Goal: Task Accomplishment & Management: Manage account settings

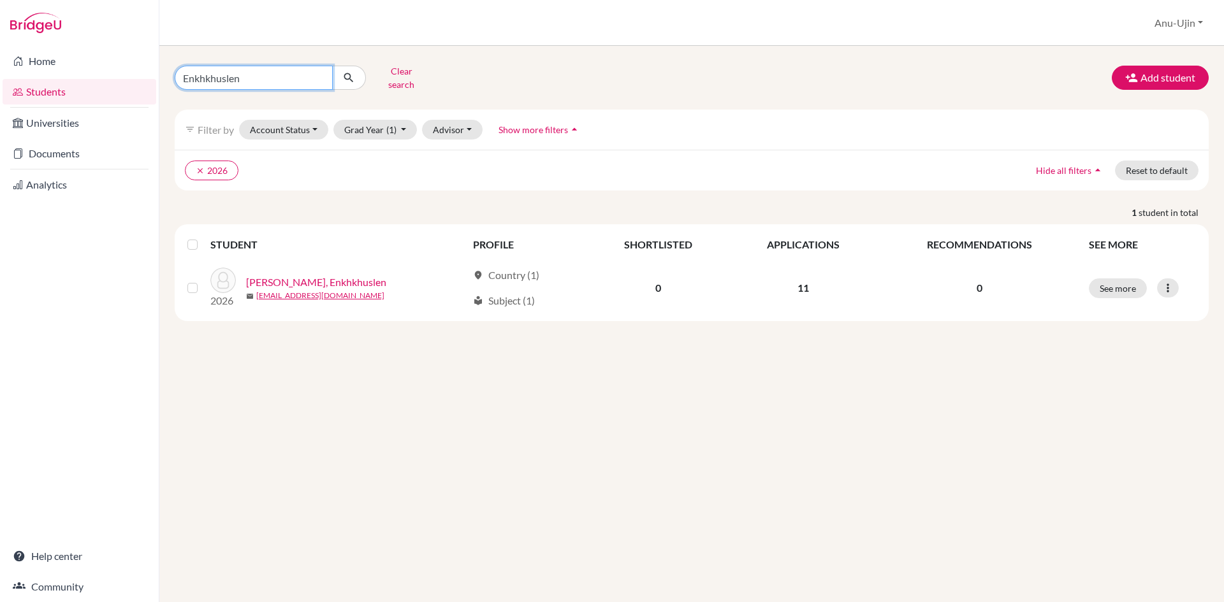
click at [319, 71] on input "Enkhkhuslen" at bounding box center [254, 78] width 158 height 24
click at [252, 73] on input "Find student by name..." at bounding box center [254, 78] width 158 height 24
click at [231, 76] on input "Find student by name..." at bounding box center [254, 78] width 158 height 24
type input "Irmuun"
click button "submit" at bounding box center [349, 78] width 34 height 24
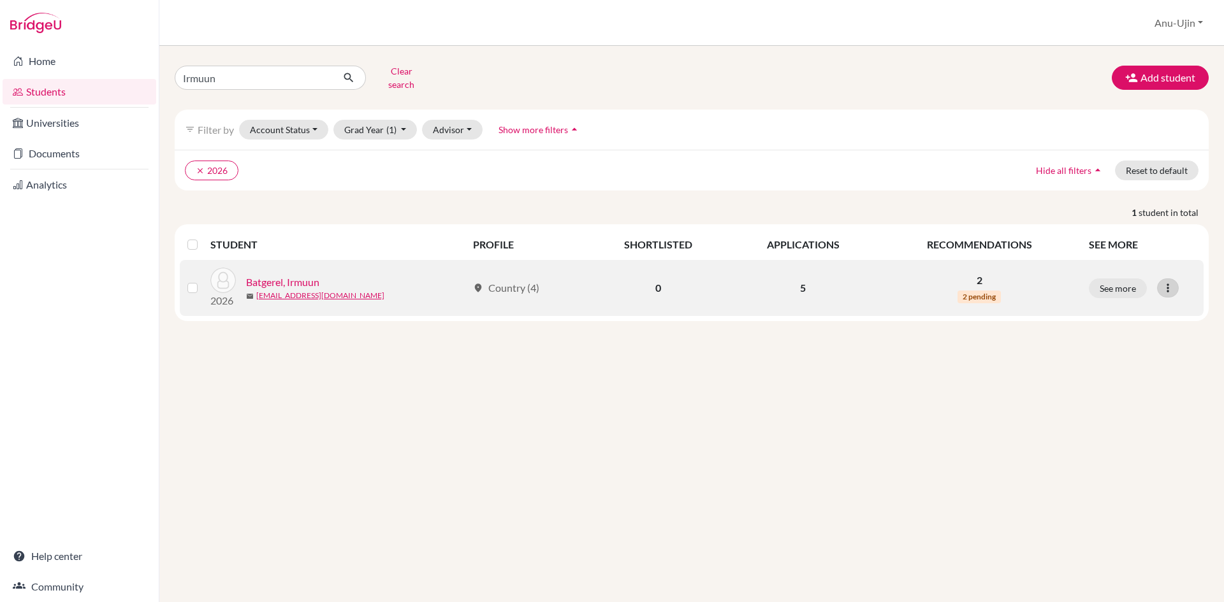
click at [1169, 282] on icon at bounding box center [1167, 288] width 13 height 13
click at [1114, 310] on button "Edit student" at bounding box center [1112, 315] width 101 height 20
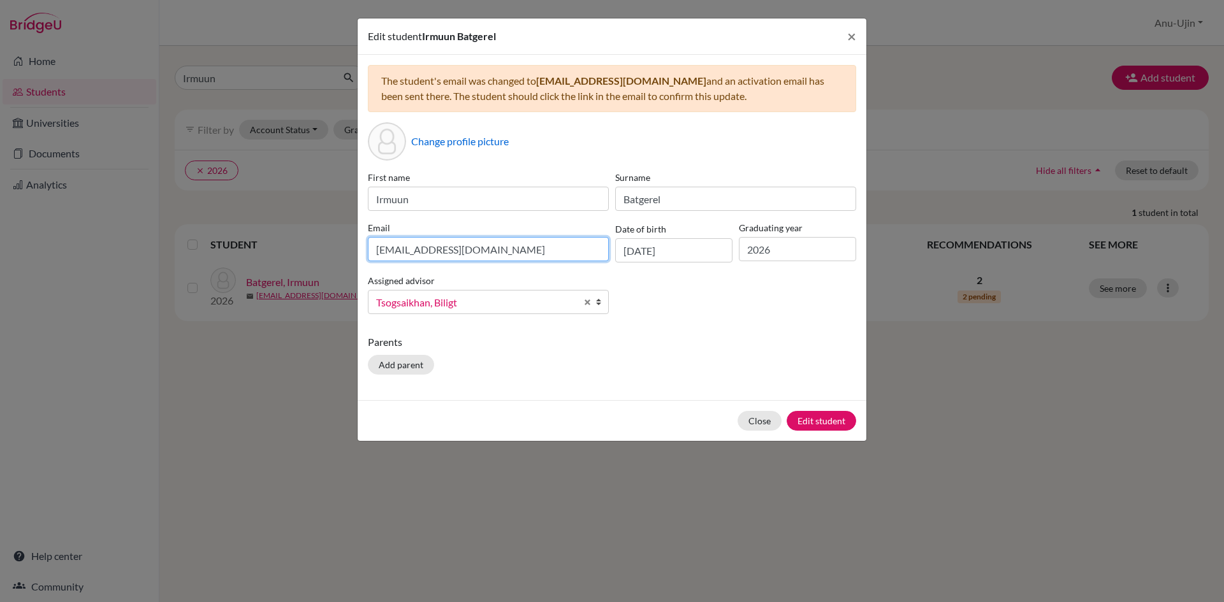
drag, startPoint x: 515, startPoint y: 245, endPoint x: 90, endPoint y: 265, distance: 424.9
click at [90, 265] on div "Edit student Irmuun Batgerel × The student's email was changed to batgerelirmuu…" at bounding box center [612, 301] width 1224 height 602
drag, startPoint x: 539, startPoint y: 82, endPoint x: 662, endPoint y: 82, distance: 123.0
click at [662, 82] on span "batgerelirmuun@gmail.com" at bounding box center [621, 81] width 170 height 12
copy span "batgerelirmuun@gmail.com"
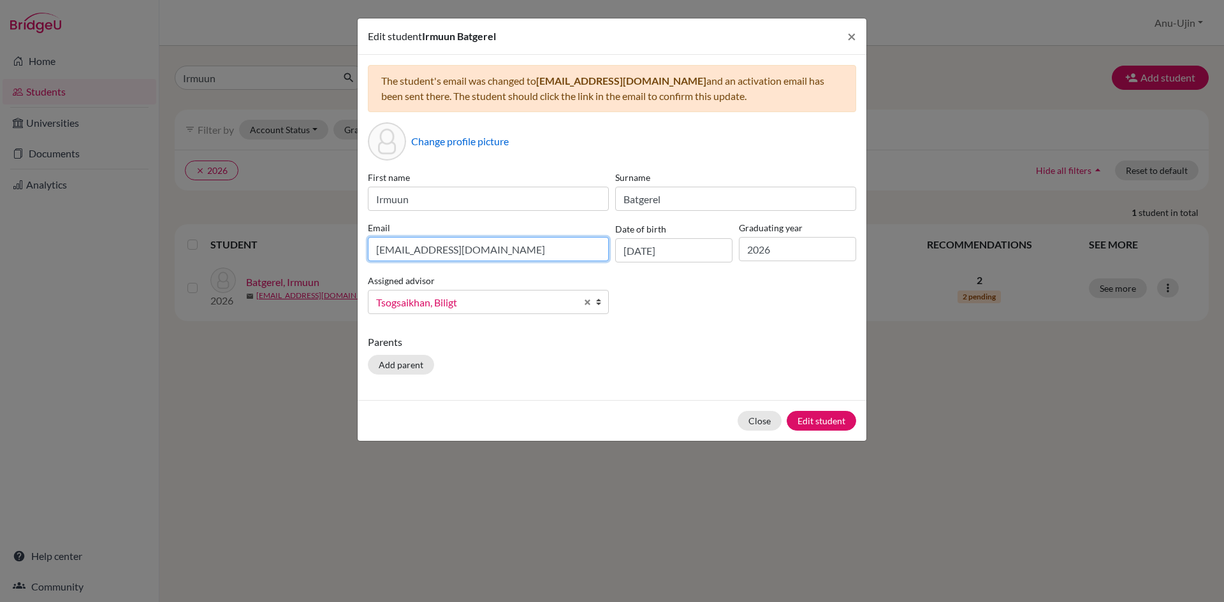
drag, startPoint x: 503, startPoint y: 249, endPoint x: 291, endPoint y: 246, distance: 212.2
click at [291, 246] on div "Edit student Irmuun Batgerel × The student's email was changed to batgerelirmuu…" at bounding box center [612, 301] width 1224 height 602
paste input "batgerelirmuun@gmail.com"
type input "batgerelirmuun@gmail.com"
click at [819, 421] on button "Edit student" at bounding box center [820, 421] width 69 height 20
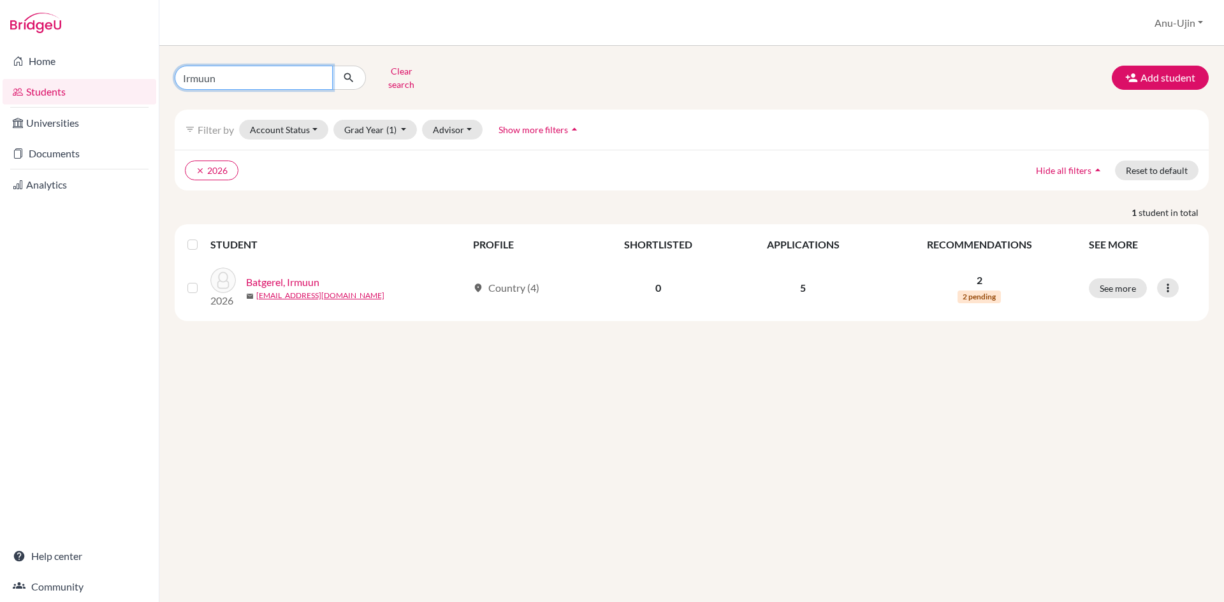
drag, startPoint x: 266, startPoint y: 78, endPoint x: 0, endPoint y: 117, distance: 269.3
click at [0, 117] on div "Home Students Universities Documents Analytics Help center Community Students o…" at bounding box center [612, 301] width 1224 height 602
click at [269, 74] on input "Find student by name..." at bounding box center [254, 78] width 158 height 24
click at [270, 69] on input "Find student by name..." at bounding box center [254, 78] width 158 height 24
type input "enkhsergelen"
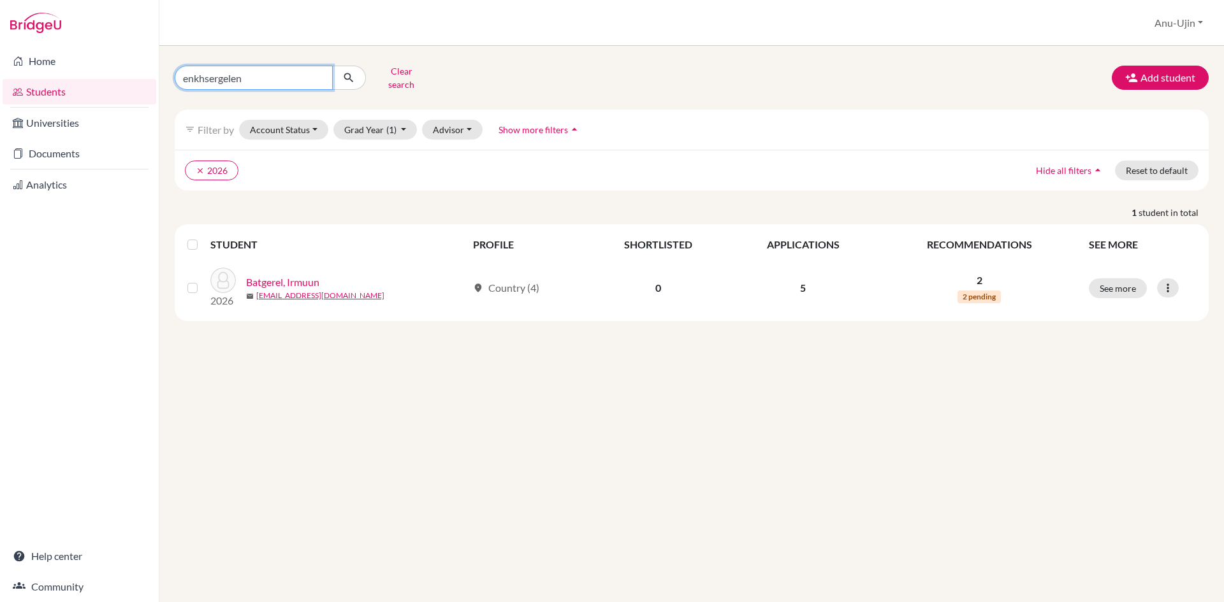
click button "submit" at bounding box center [349, 78] width 34 height 24
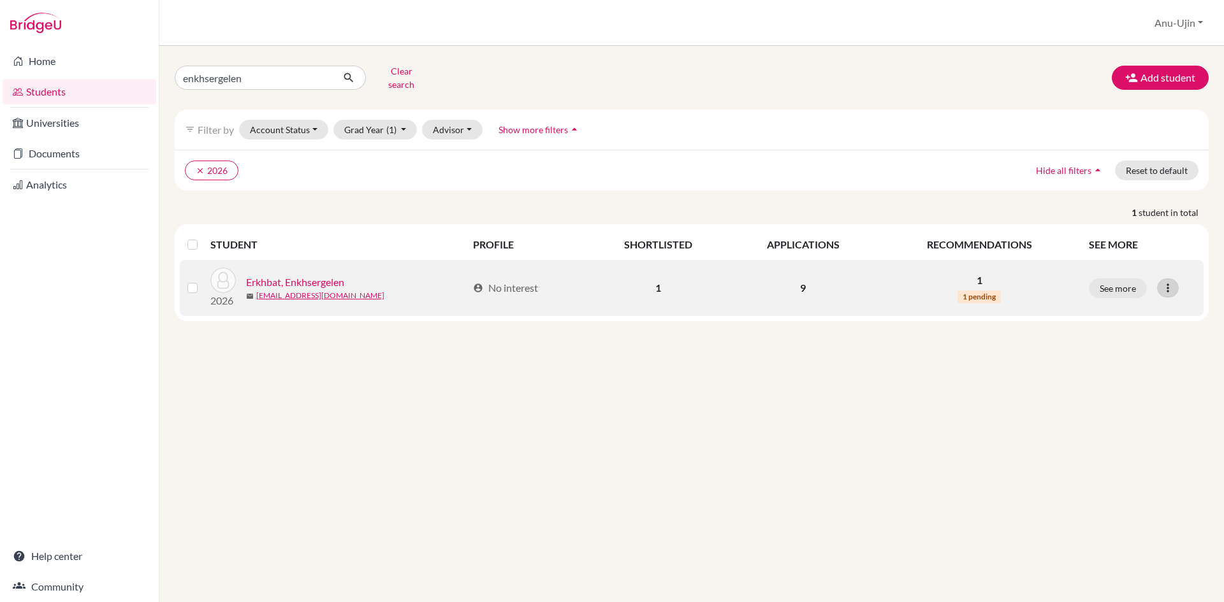
click at [1175, 278] on div at bounding box center [1168, 287] width 22 height 19
click at [1125, 305] on button "Edit student" at bounding box center [1112, 315] width 101 height 20
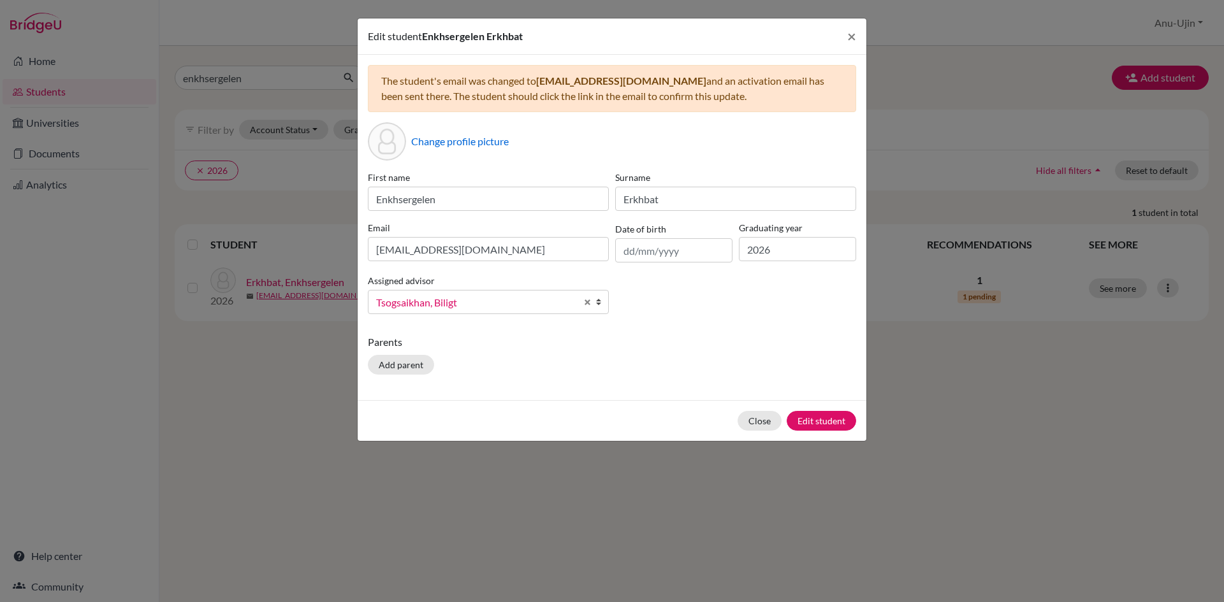
drag, startPoint x: 540, startPoint y: 80, endPoint x: 689, endPoint y: 82, distance: 149.1
click at [689, 82] on span "enkhsergelen.erkhbat@gmail.com" at bounding box center [621, 81] width 170 height 12
copy span "enkhsergelen.erkhbat@gmail.com"
drag, startPoint x: 532, startPoint y: 245, endPoint x: 317, endPoint y: 240, distance: 214.8
click at [317, 240] on div "Edit student Enkhsergelen Erkhbat × The student's email was changed to enkhserg…" at bounding box center [612, 301] width 1224 height 602
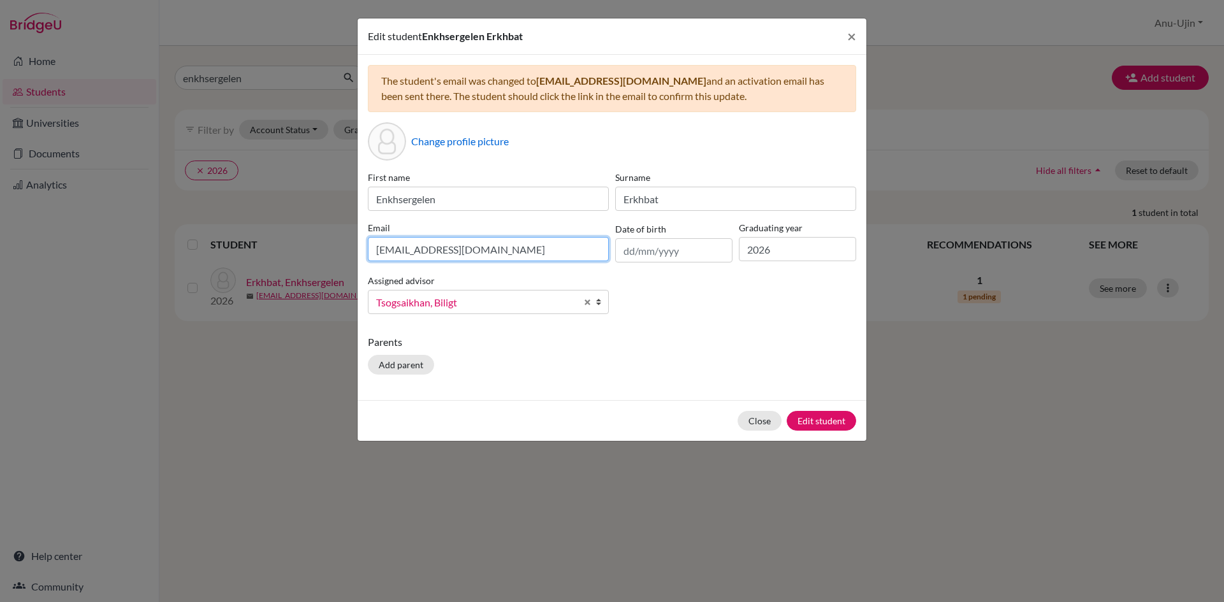
paste input "rkhbat@gmail.com"
type input "enkhsergelen.erkhbat@gmail.com"
click at [821, 418] on button "Edit student" at bounding box center [820, 421] width 69 height 20
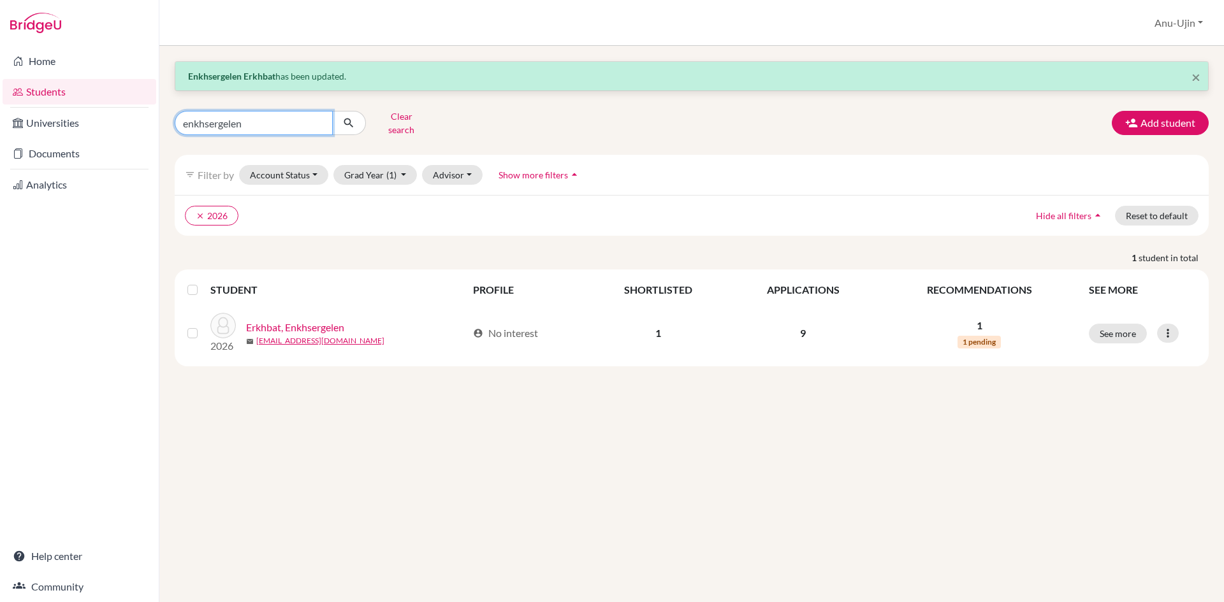
drag, startPoint x: 287, startPoint y: 125, endPoint x: 0, endPoint y: 131, distance: 286.8
click at [0, 131] on div "Home Students Universities Documents Analytics Help center Community Students o…" at bounding box center [612, 301] width 1224 height 602
type input "Suvd"
click button "submit" at bounding box center [349, 123] width 34 height 24
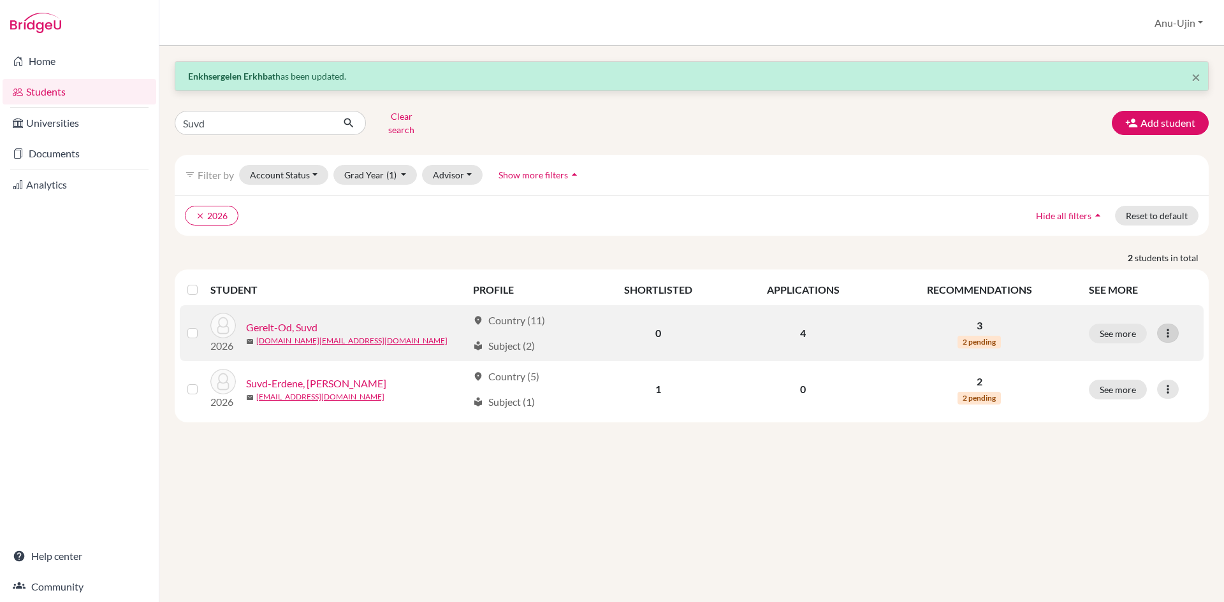
click at [1177, 324] on div at bounding box center [1168, 333] width 22 height 19
click at [1131, 350] on button "Edit student" at bounding box center [1112, 360] width 101 height 20
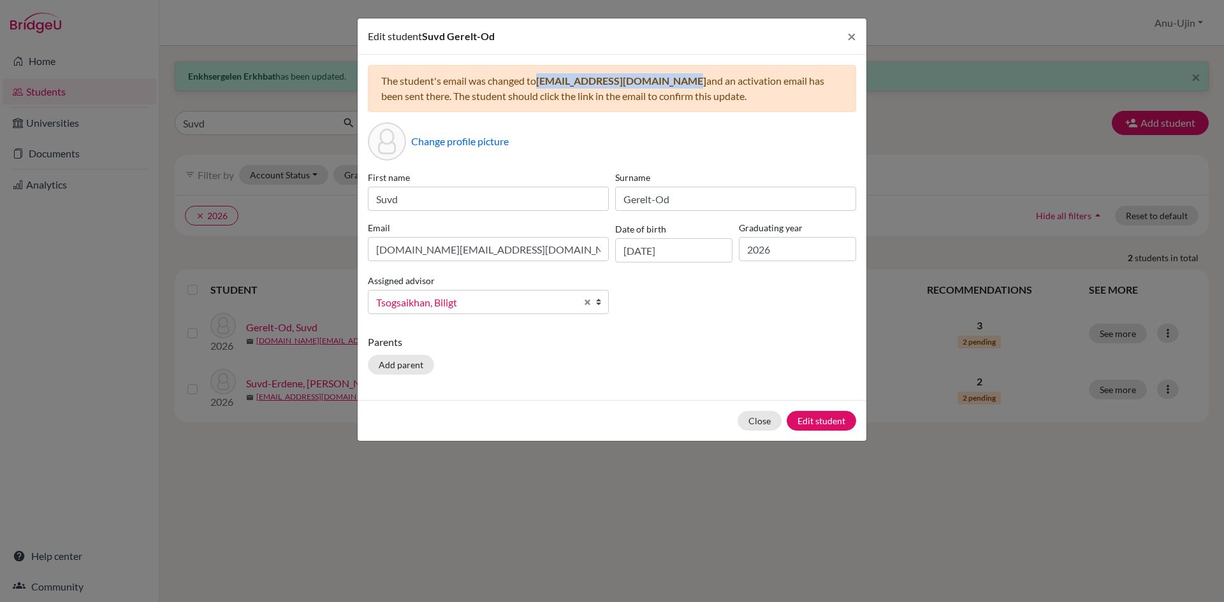
drag, startPoint x: 540, startPoint y: 80, endPoint x: 677, endPoint y: 82, distance: 137.7
click at [677, 82] on span "[EMAIL_ADDRESS][DOMAIN_NAME]" at bounding box center [621, 81] width 170 height 12
copy span "[EMAIL_ADDRESS][DOMAIN_NAME]"
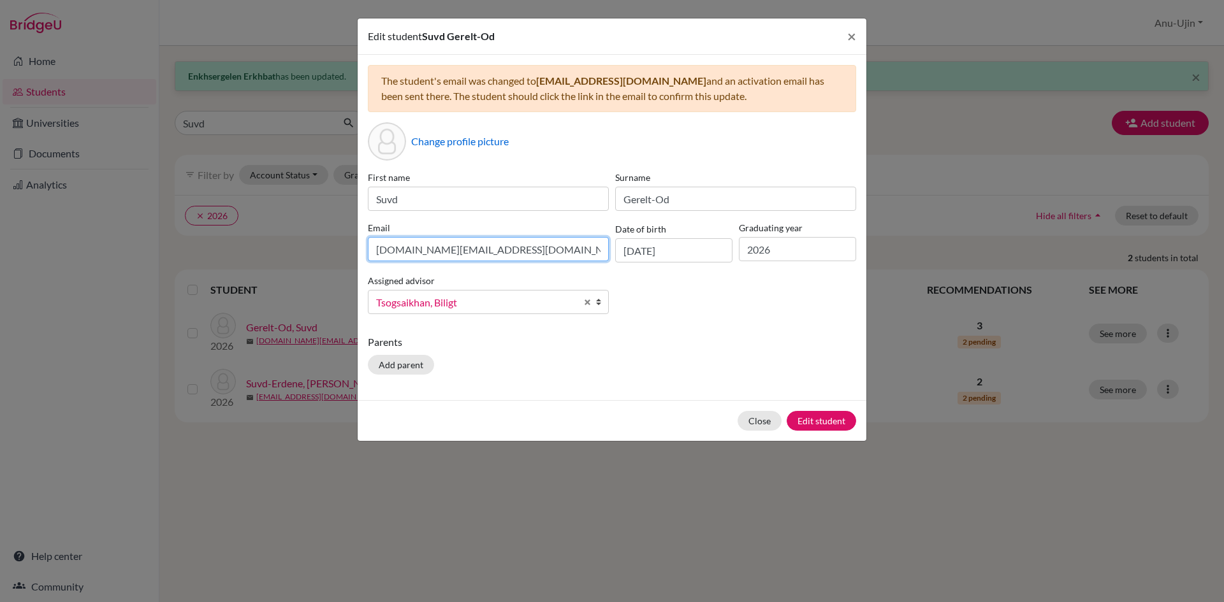
drag, startPoint x: 477, startPoint y: 249, endPoint x: 177, endPoint y: 251, distance: 300.2
click at [177, 251] on div "Edit student Suvd Gerelt-Od × The student's email was changed to suvd.gereltod0…" at bounding box center [612, 301] width 1224 height 602
paste input "reltod0729@gmail.com"
type input "[EMAIL_ADDRESS][DOMAIN_NAME]"
click at [816, 423] on button "Edit student" at bounding box center [820, 421] width 69 height 20
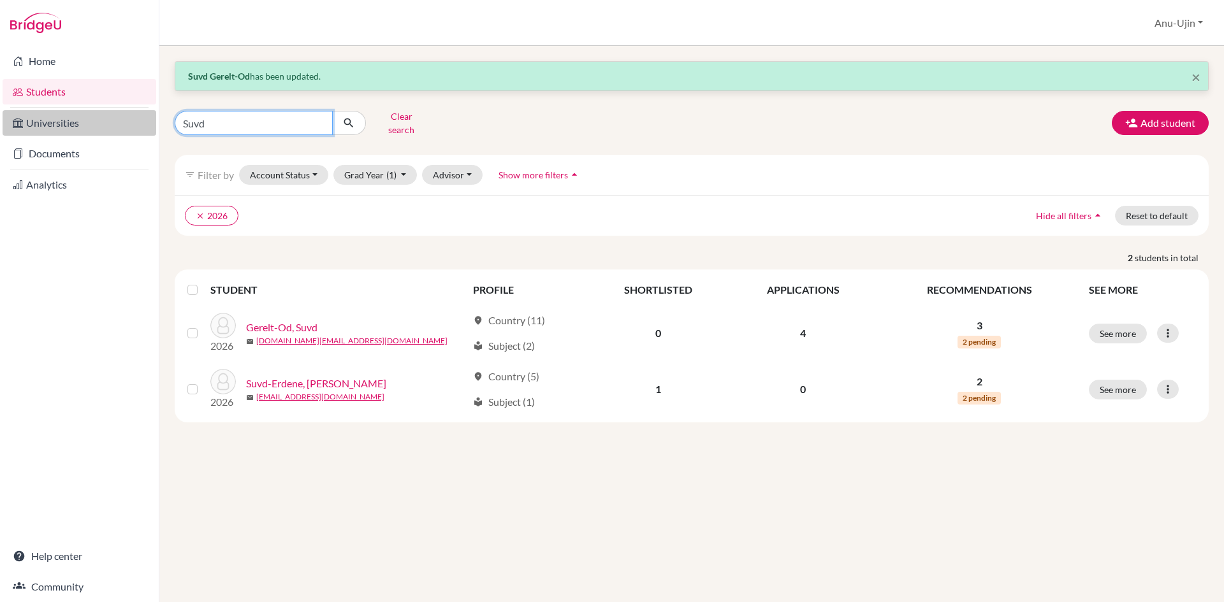
drag, startPoint x: 268, startPoint y: 126, endPoint x: 124, endPoint y: 124, distance: 144.7
click at [124, 124] on div "Home Students Universities Documents Analytics Help center Community Students o…" at bounding box center [612, 301] width 1224 height 602
click at [313, 122] on input "Suvd" at bounding box center [254, 123] width 158 height 24
click at [320, 120] on input "Suvd" at bounding box center [254, 123] width 158 height 24
click at [258, 113] on input "Find student by name..." at bounding box center [254, 123] width 158 height 24
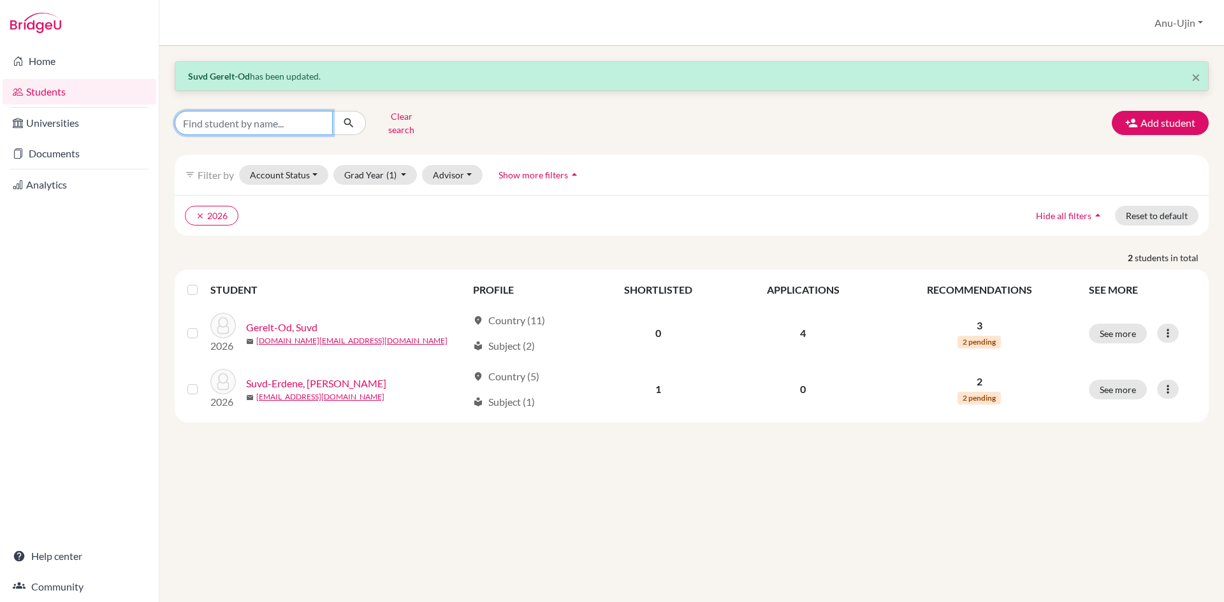
click at [192, 117] on input "Find student by name..." at bounding box center [254, 123] width 158 height 24
type input "Ninjin"
click button "submit" at bounding box center [349, 123] width 34 height 24
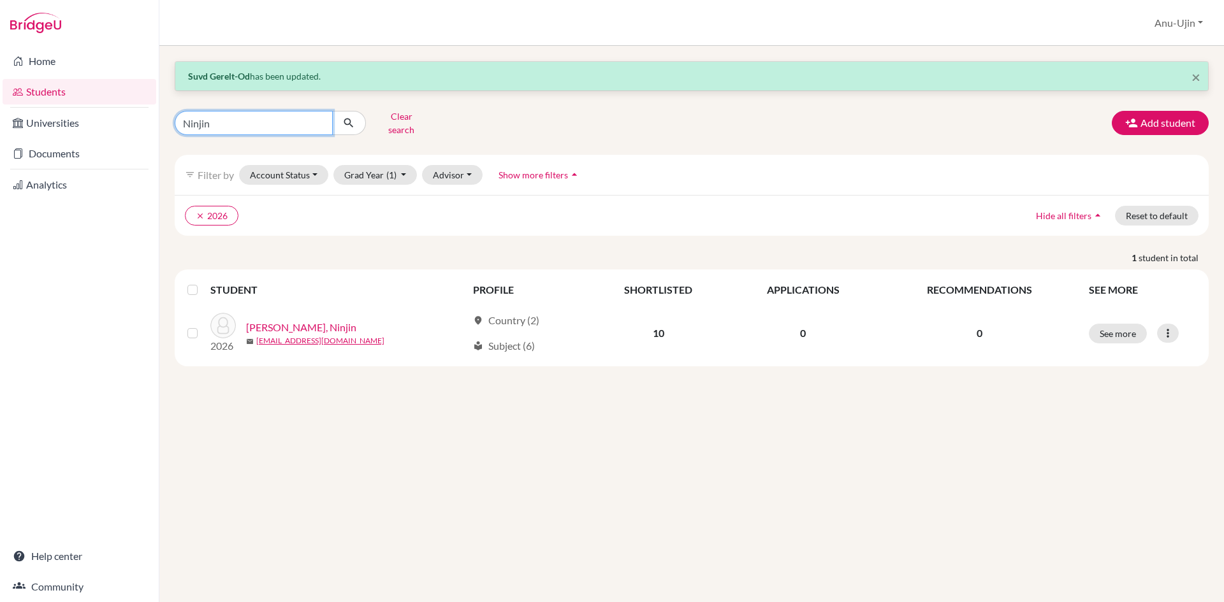
click at [318, 119] on input "Ninjin" at bounding box center [254, 123] width 158 height 24
click at [281, 122] on input "Find student by name..." at bounding box center [254, 123] width 158 height 24
click at [321, 115] on input "Find student by name..." at bounding box center [254, 123] width 158 height 24
click at [305, 119] on input "Find student by name..." at bounding box center [254, 123] width 158 height 24
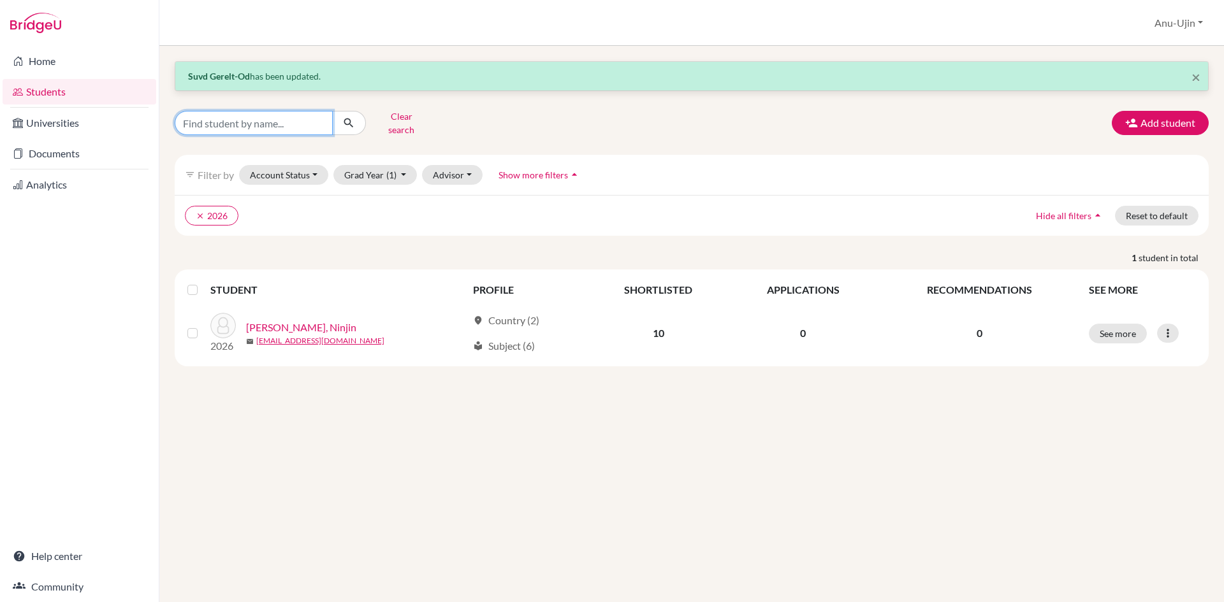
click at [231, 126] on input "Find student by name..." at bounding box center [254, 123] width 158 height 24
type input "suvd"
click button "submit" at bounding box center [349, 123] width 34 height 24
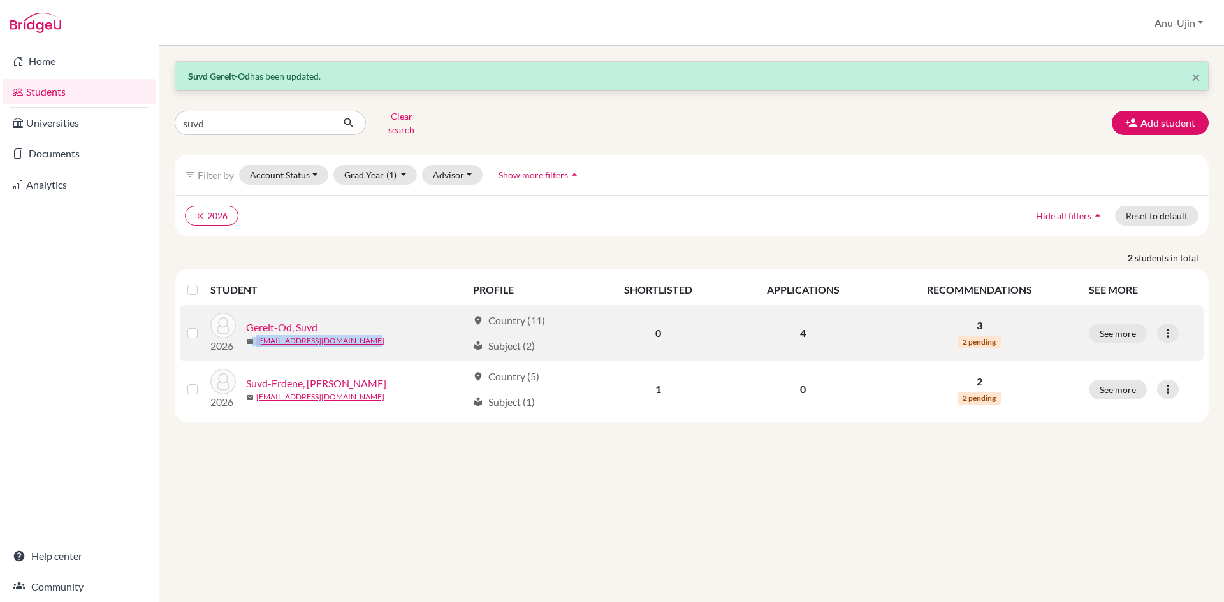
drag, startPoint x: 251, startPoint y: 335, endPoint x: 372, endPoint y: 338, distance: 120.5
click at [371, 338] on div "2026 Gerelt-Od, Suvd mail suvd.gereltod0729@gmail.com" at bounding box center [334, 333] width 266 height 41
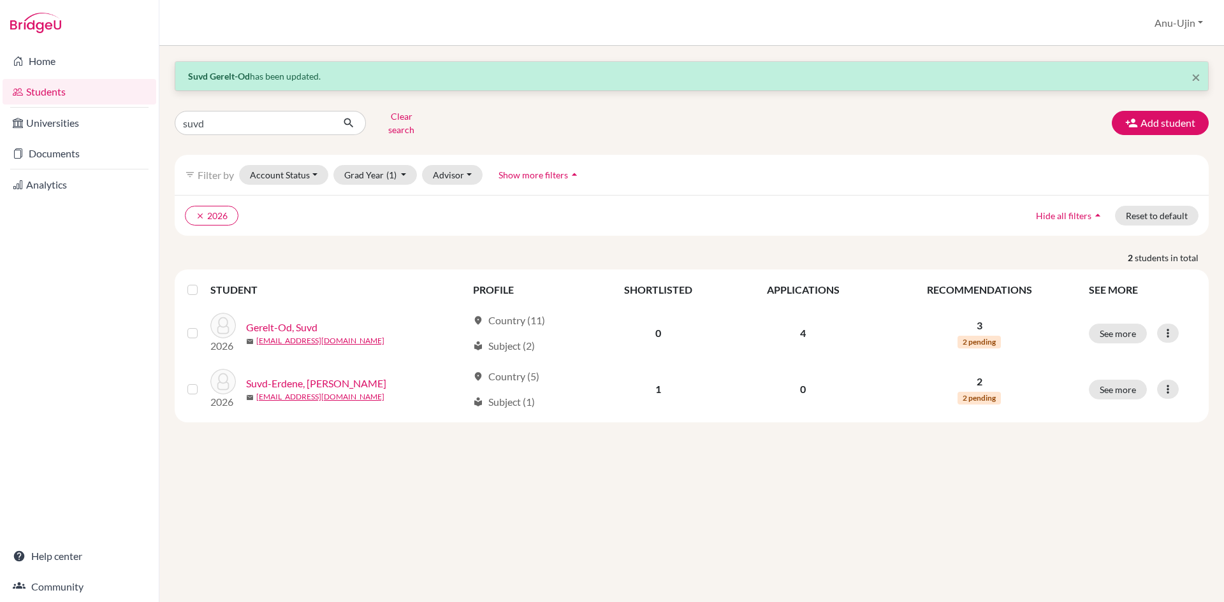
click at [350, 488] on div "× Suvd Gerelt-Od has been updated. suvd Clear search Add student filter_list Fi…" at bounding box center [691, 324] width 1064 height 556
click at [263, 113] on input "suvd" at bounding box center [254, 123] width 158 height 24
type input "s"
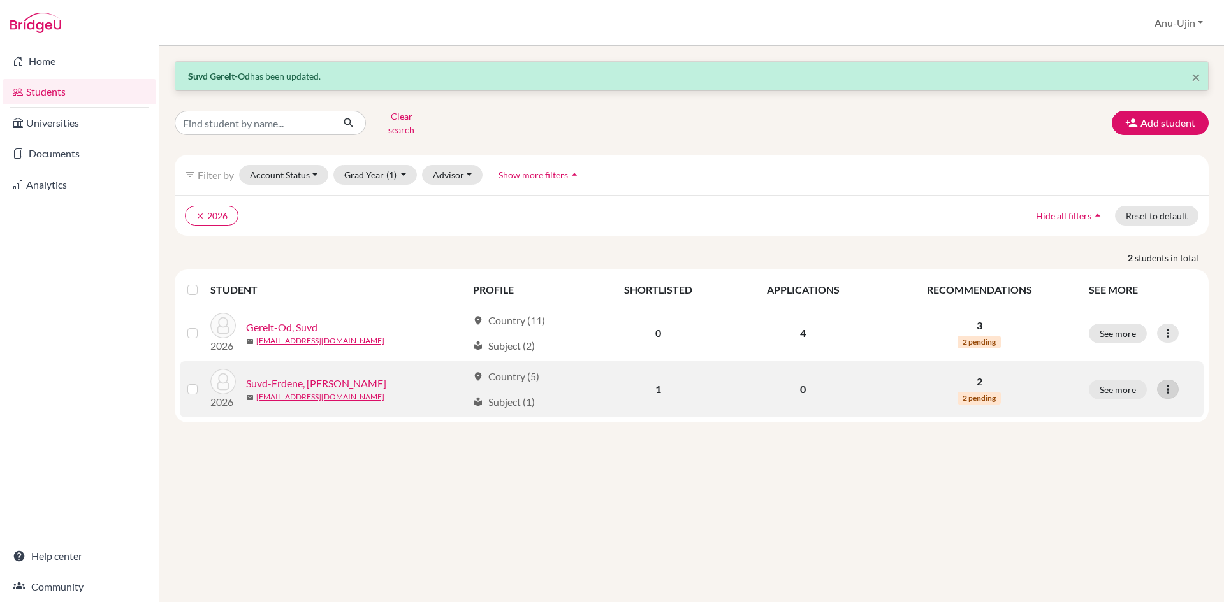
click at [1166, 383] on icon at bounding box center [1167, 389] width 13 height 13
click at [1127, 408] on button "Edit student" at bounding box center [1112, 416] width 101 height 20
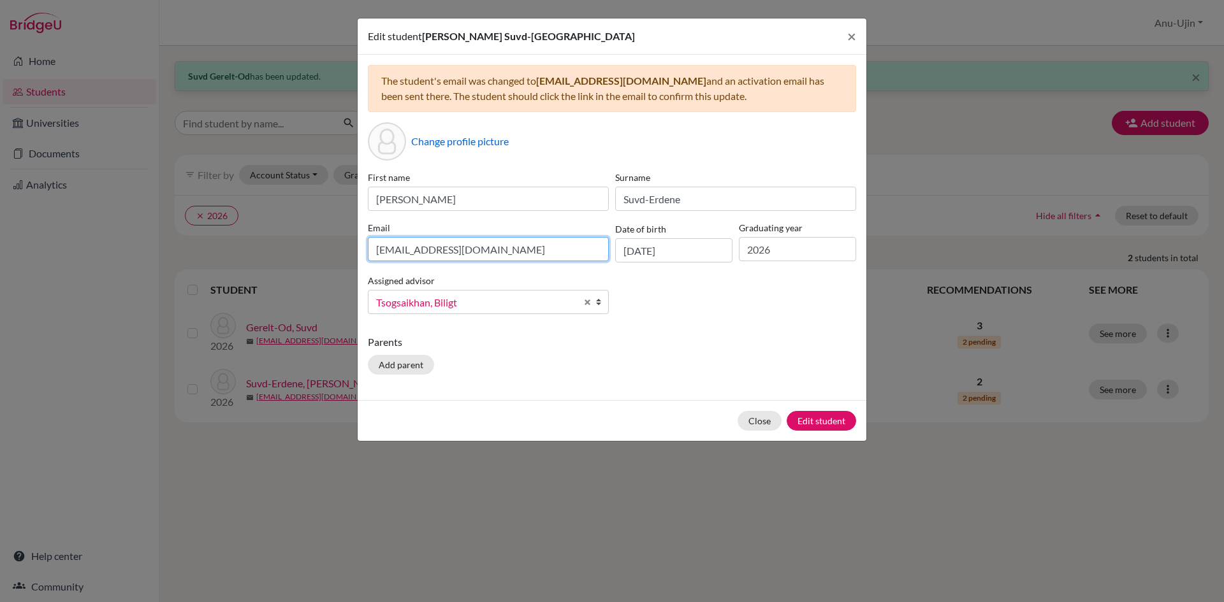
drag, startPoint x: 521, startPoint y: 253, endPoint x: 45, endPoint y: 268, distance: 476.9
click at [45, 268] on div "Edit student Maral Maya Suvd-Erdene × The student's email was changed to mayasu…" at bounding box center [612, 301] width 1224 height 602
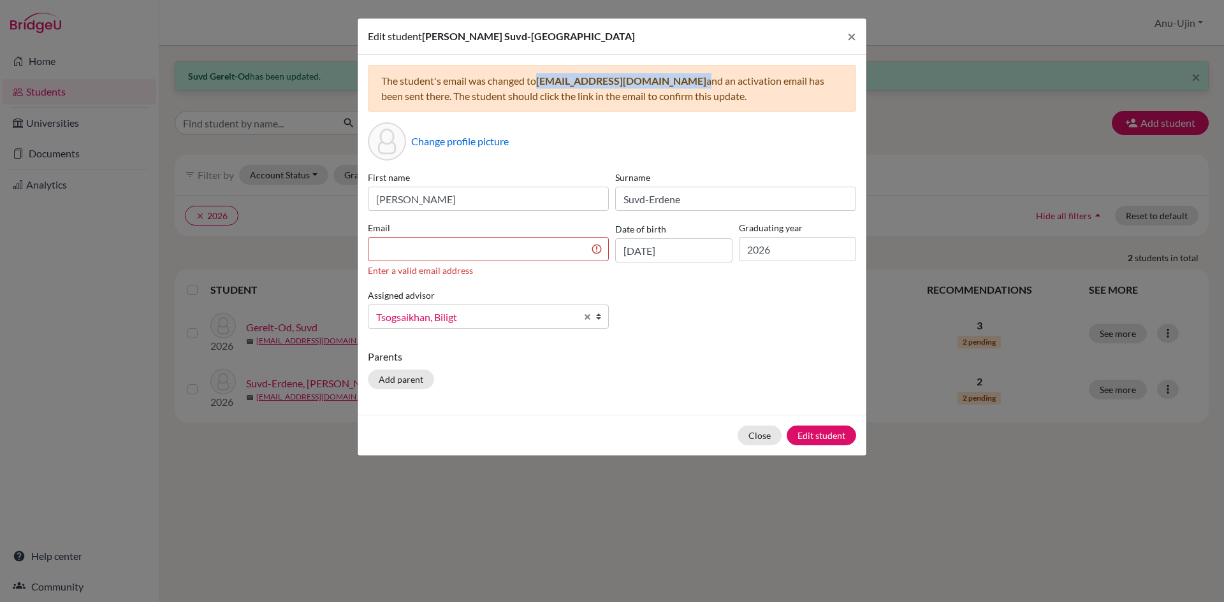
drag, startPoint x: 539, startPoint y: 85, endPoint x: 672, endPoint y: 81, distance: 133.3
click at [672, 81] on div "The student's email was changed to mayasuvderdene@gmail.com and an activation e…" at bounding box center [612, 88] width 488 height 47
copy div "[EMAIL_ADDRESS][DOMAIN_NAME]"
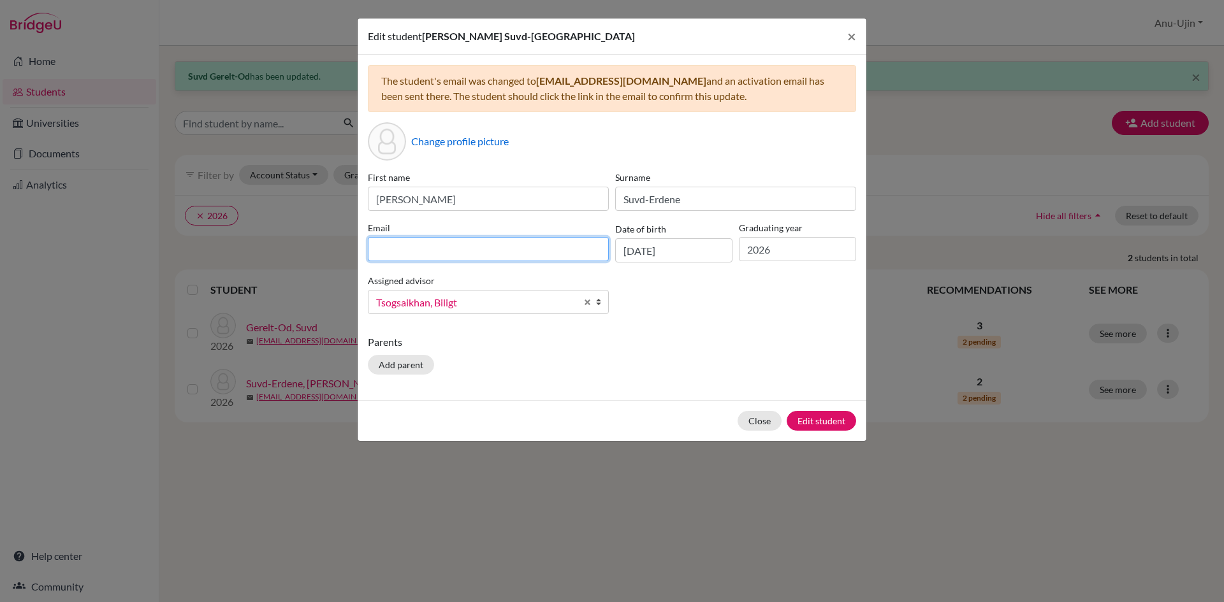
click at [512, 254] on input at bounding box center [488, 249] width 241 height 24
paste input "[EMAIL_ADDRESS][DOMAIN_NAME]"
type input "[EMAIL_ADDRESS][DOMAIN_NAME]"
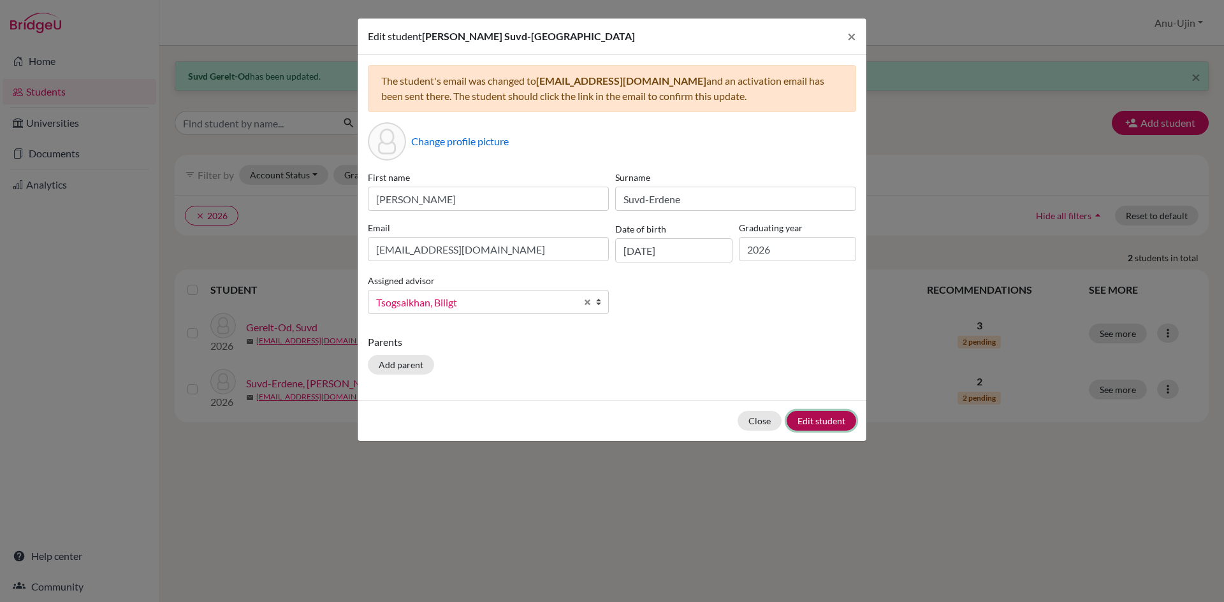
click at [837, 421] on button "Edit student" at bounding box center [820, 421] width 69 height 20
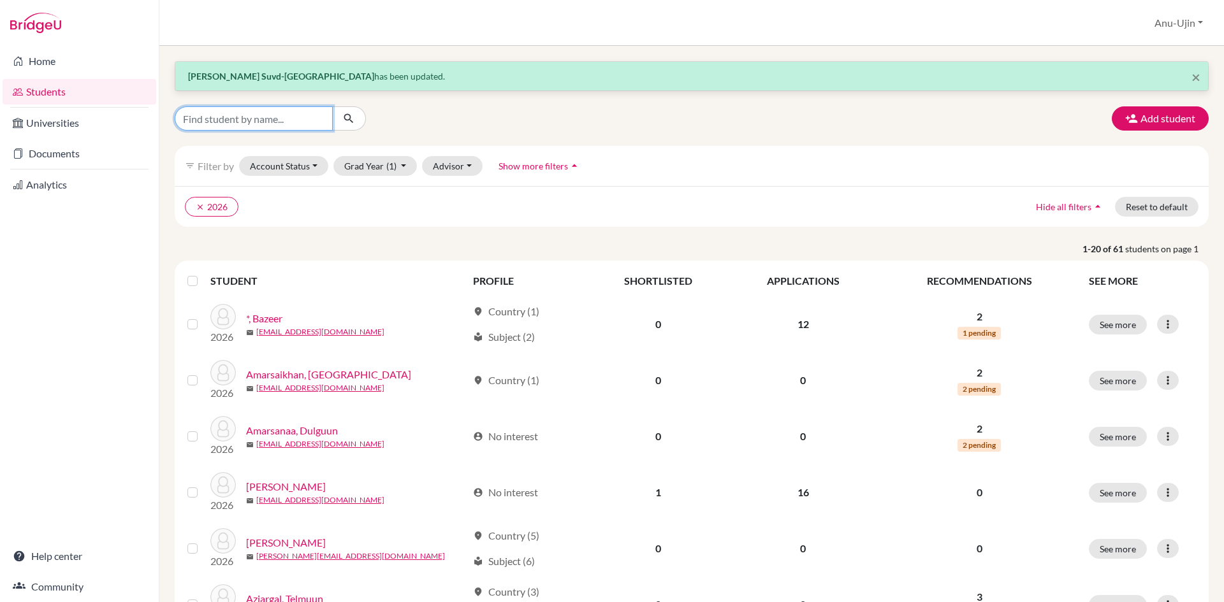
click at [231, 122] on input "Find student by name..." at bounding box center [254, 118] width 158 height 24
type input "Enkhsergelen"
click at [347, 117] on icon "submit" at bounding box center [348, 118] width 13 height 13
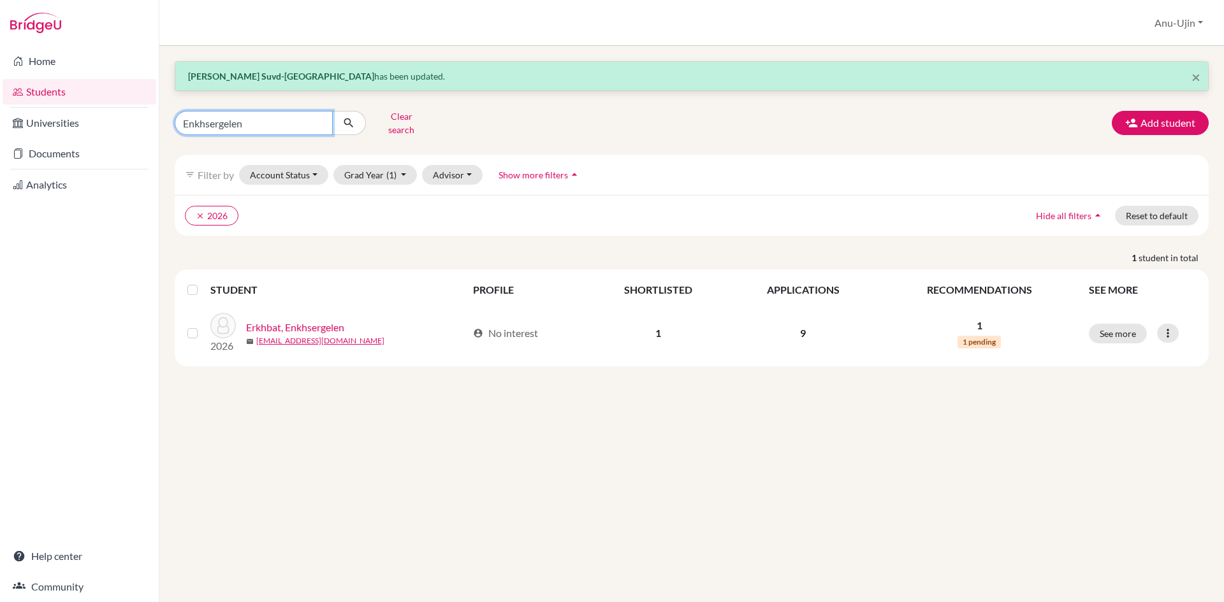
click at [280, 115] on input "Enkhsergelen" at bounding box center [254, 123] width 158 height 24
click at [322, 120] on input "Enkhsergelen" at bounding box center [254, 123] width 158 height 24
click at [319, 121] on input "Enkhsergelen" at bounding box center [254, 123] width 158 height 24
click at [287, 120] on input "Find student by name..." at bounding box center [254, 123] width 158 height 24
click at [119, 263] on div "Home Students Universities Documents Analytics Help center Community" at bounding box center [79, 324] width 159 height 556
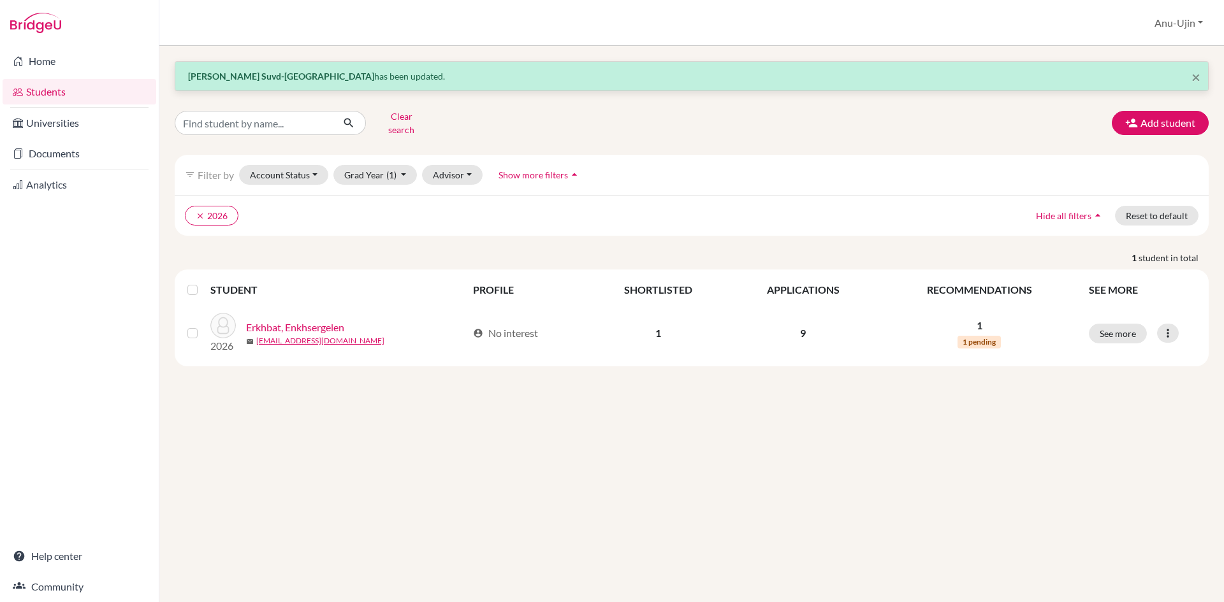
click at [82, 98] on link "Students" at bounding box center [80, 91] width 154 height 25
click at [81, 98] on link "Students" at bounding box center [80, 91] width 154 height 25
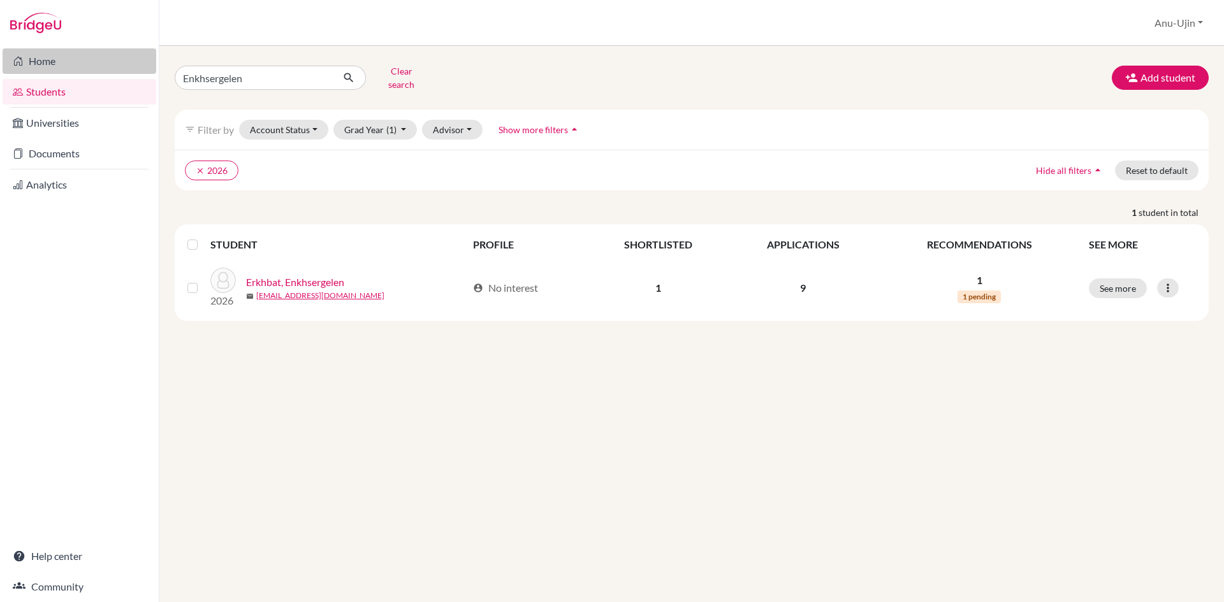
click at [90, 64] on link "Home" at bounding box center [80, 60] width 154 height 25
click at [263, 74] on input "Enkhsergelen" at bounding box center [254, 78] width 158 height 24
click at [315, 78] on input "Enkhsergelen" at bounding box center [254, 78] width 158 height 24
click at [320, 75] on input "Enkhsergelen" at bounding box center [254, 78] width 158 height 24
click at [270, 74] on input "Find student by name..." at bounding box center [254, 78] width 158 height 24
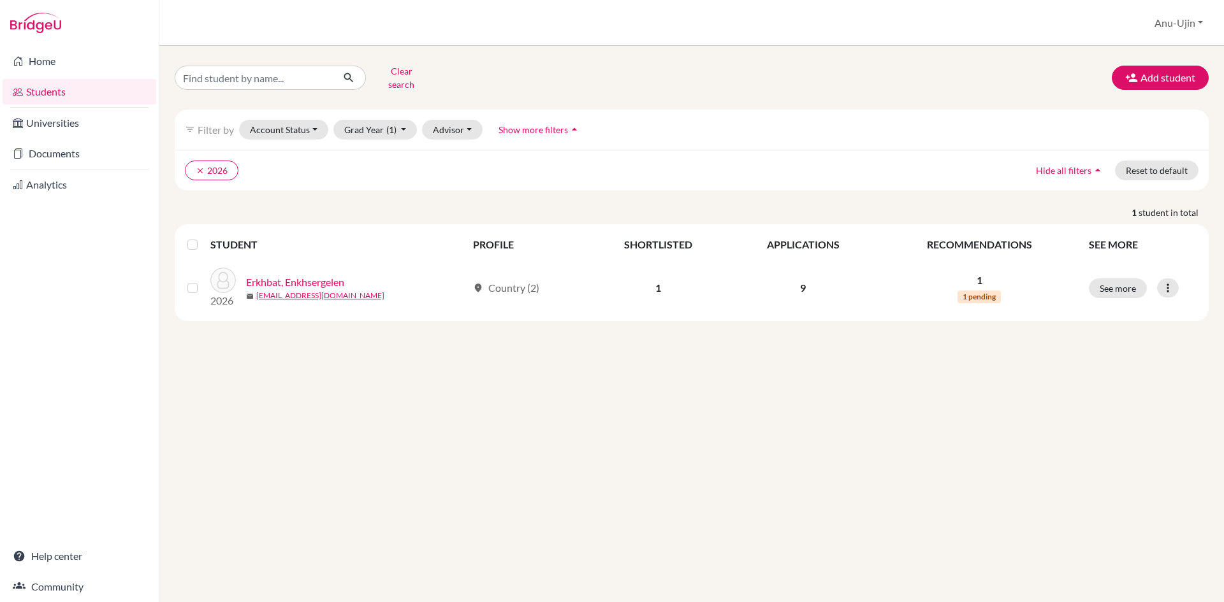
type input "Enkhsergelen"
click at [343, 73] on icon "submit" at bounding box center [348, 77] width 13 height 13
click at [324, 76] on input "Enkhsergelen" at bounding box center [254, 78] width 158 height 24
click at [318, 75] on input "Enkhsergelen" at bounding box center [254, 78] width 158 height 24
click at [291, 76] on input "Find student by name..." at bounding box center [254, 78] width 158 height 24
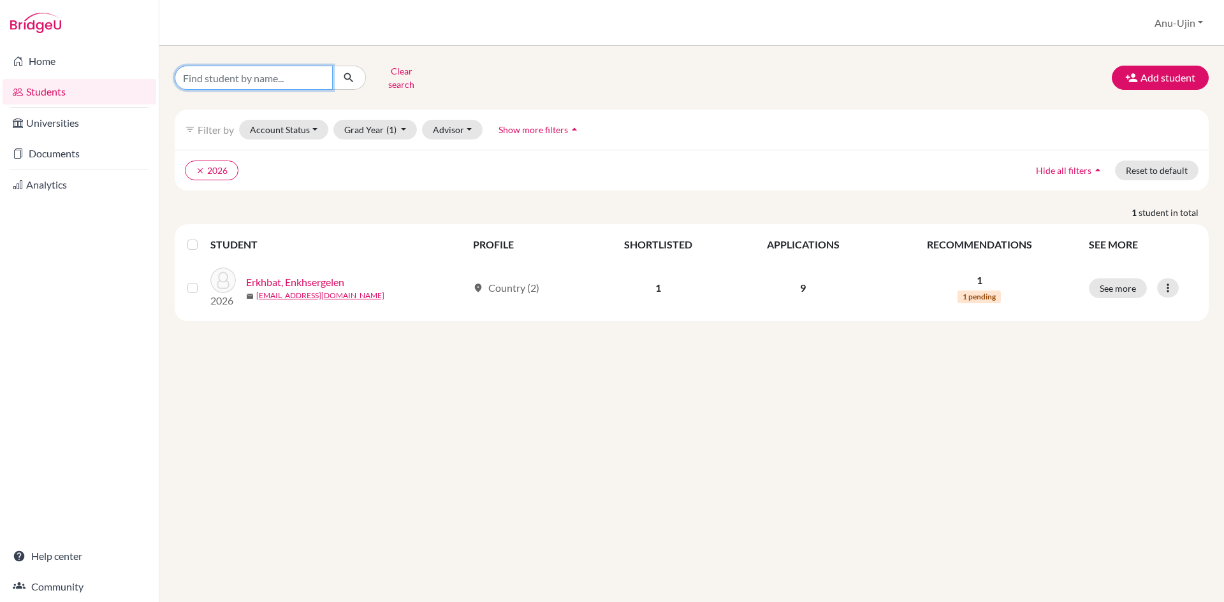
click at [257, 79] on input "Find student by name..." at bounding box center [254, 78] width 158 height 24
type input "Maya"
click button "submit" at bounding box center [349, 78] width 34 height 24
click at [331, 76] on input "Maya" at bounding box center [254, 78] width 158 height 24
click at [321, 74] on input "Maya" at bounding box center [254, 78] width 158 height 24
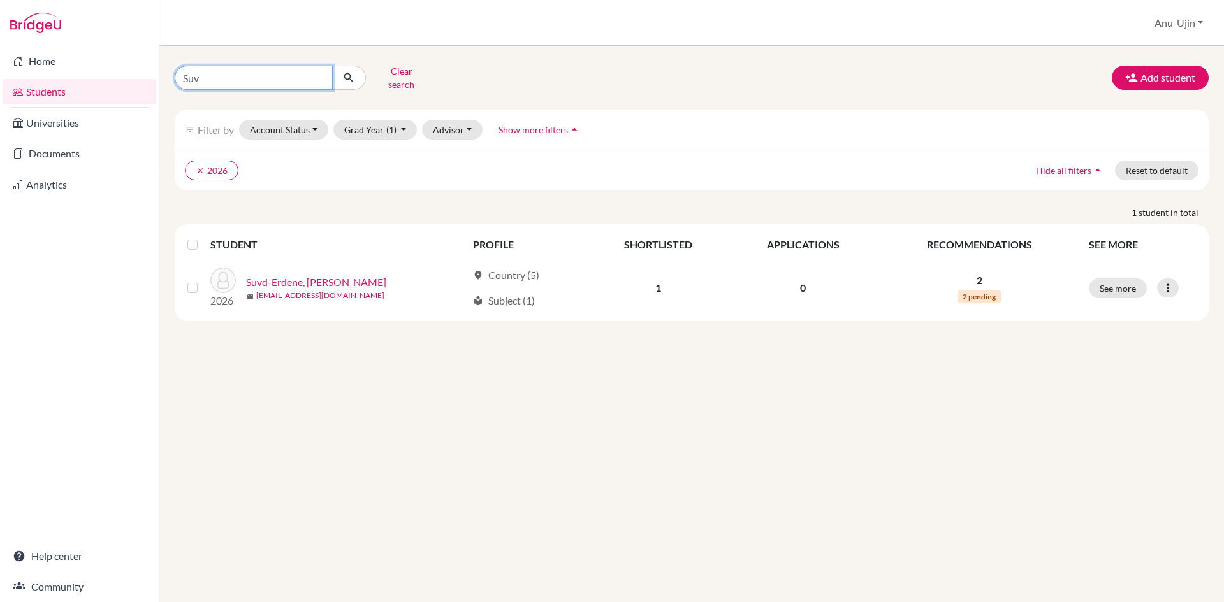
type input "Suvd"
click button "submit" at bounding box center [349, 78] width 34 height 24
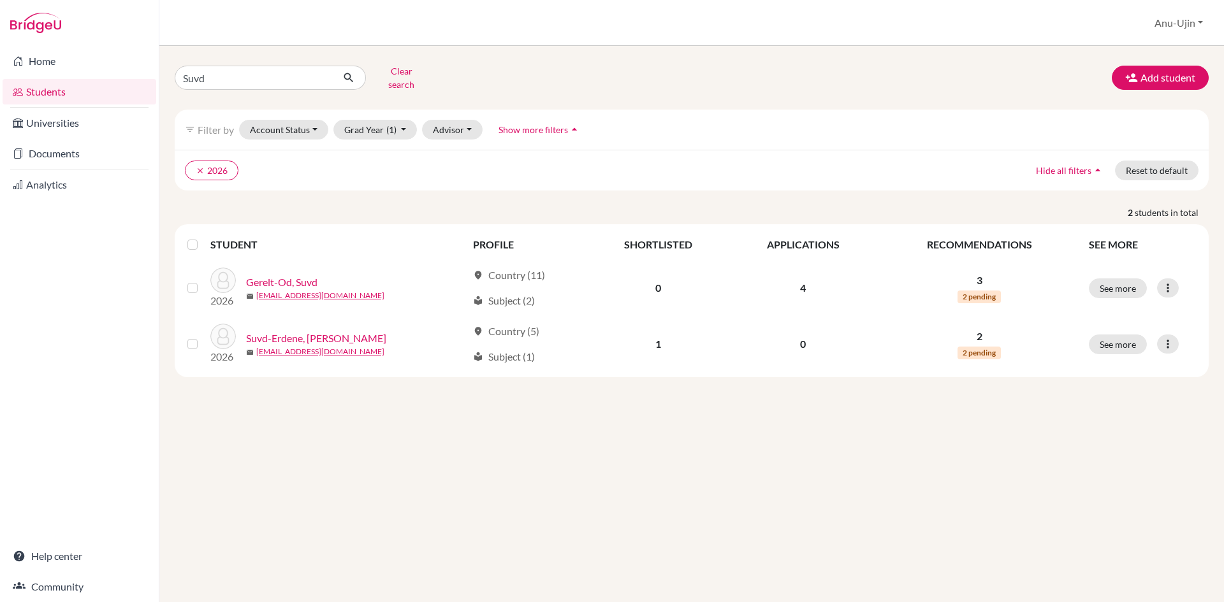
click at [332, 442] on div "Suvd Clear search Add student filter_list Filter by Account Status Active accou…" at bounding box center [691, 324] width 1064 height 556
click at [259, 75] on input "Suvd" at bounding box center [254, 78] width 158 height 24
click at [312, 78] on input "Suvd" at bounding box center [254, 78] width 158 height 24
click at [315, 76] on input "Suvd" at bounding box center [254, 78] width 158 height 24
click at [322, 72] on input "Suvd" at bounding box center [254, 78] width 158 height 24
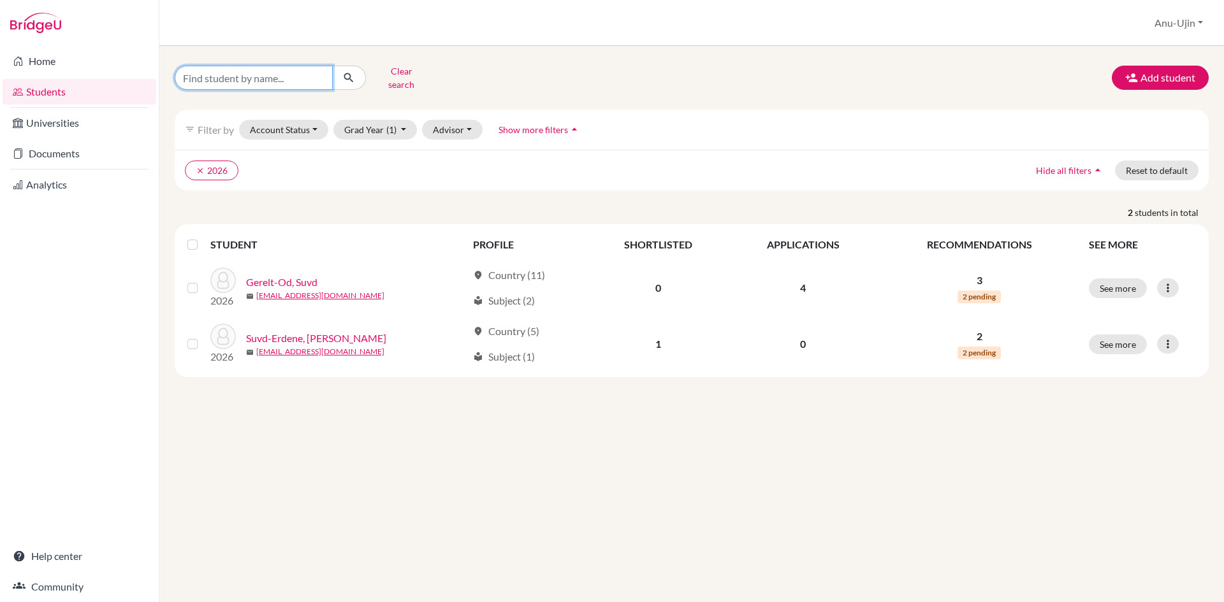
click at [261, 75] on input "Find student by name..." at bounding box center [254, 78] width 158 height 24
type input "Hanna"
click button "submit" at bounding box center [349, 78] width 34 height 24
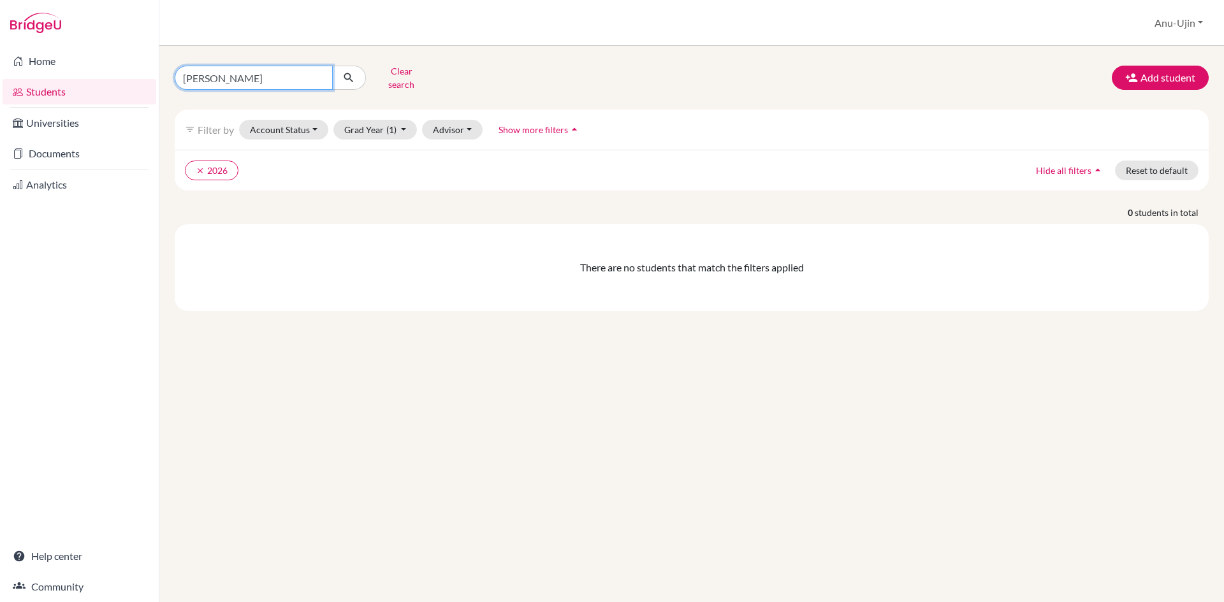
click at [318, 71] on input "Hanna" at bounding box center [254, 78] width 158 height 24
click at [289, 75] on input "Find student by name..." at bounding box center [254, 78] width 158 height 24
type input "Huhhairhan"
click button "submit" at bounding box center [349, 78] width 34 height 24
click at [322, 75] on input "Huhhairhan" at bounding box center [254, 78] width 158 height 24
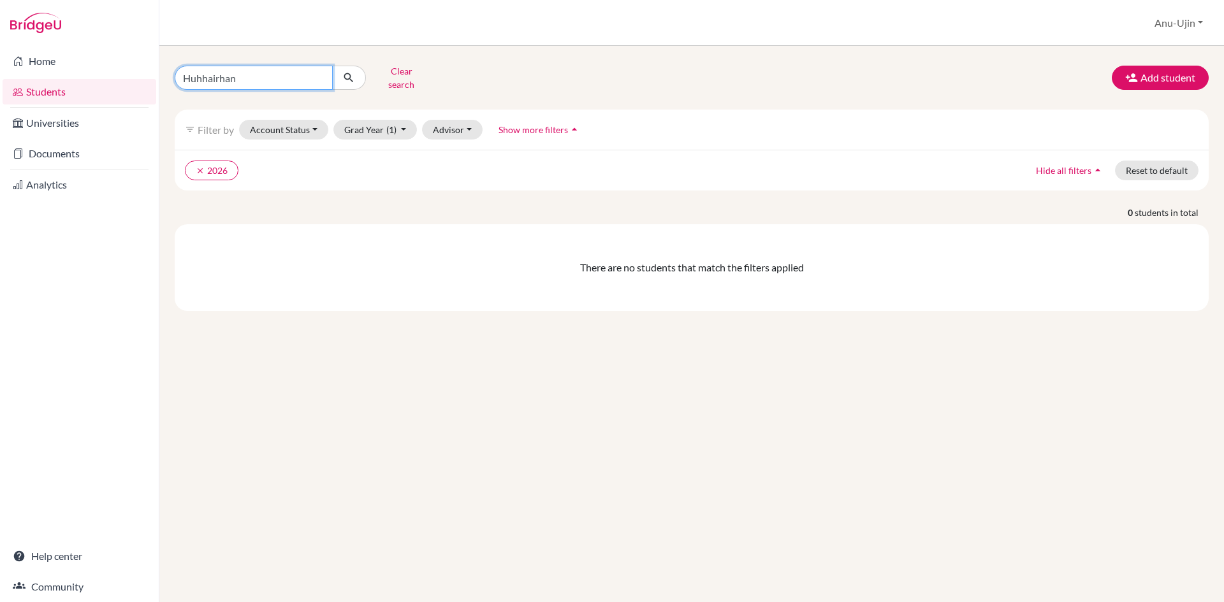
click at [318, 75] on input "Huhhairhan" at bounding box center [254, 78] width 158 height 24
click at [255, 76] on input "Find student by name..." at bounding box center [254, 78] width 158 height 24
type input "huhehaeirhanna"
click at [349, 77] on icon "submit" at bounding box center [348, 77] width 13 height 13
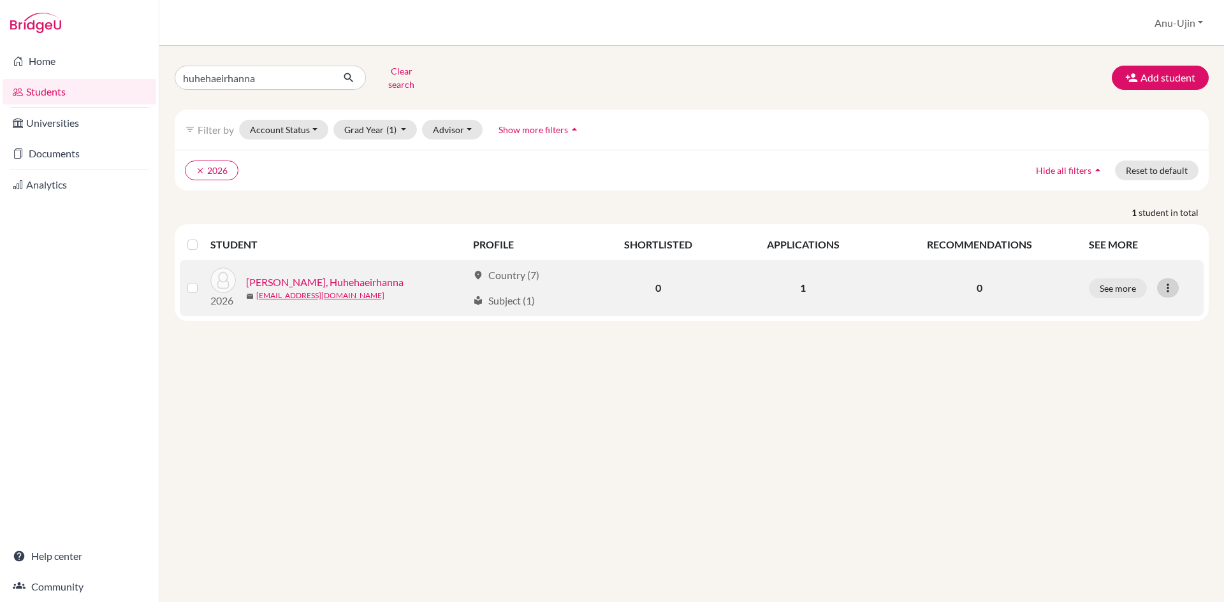
click at [1176, 278] on div at bounding box center [1168, 287] width 22 height 19
click at [1132, 305] on button "Edit student" at bounding box center [1112, 315] width 101 height 20
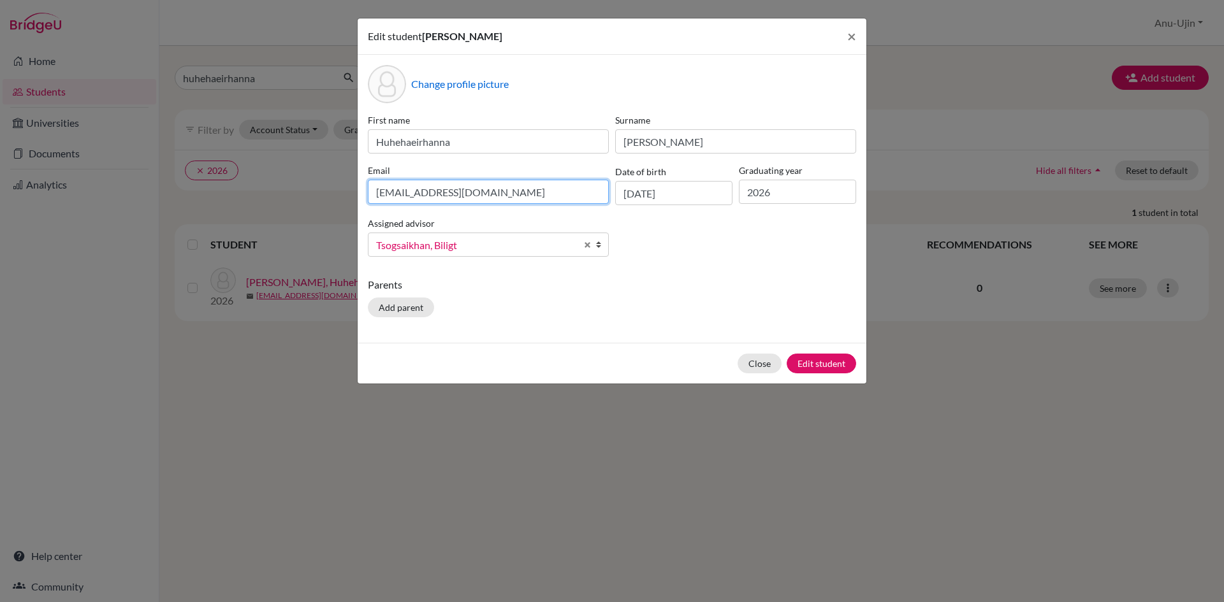
click at [482, 195] on input "huhehaeirhanna.w@asu.edu.mn" at bounding box center [488, 192] width 241 height 24
drag, startPoint x: 552, startPoint y: 195, endPoint x: 124, endPoint y: 158, distance: 429.2
click at [124, 158] on div "Edit student Huhehaeirhanna Tsengel Wu × Change profile picture First name Huhe…" at bounding box center [612, 301] width 1224 height 602
type input "[EMAIL_ADDRESS][DOMAIN_NAME]"
click at [805, 363] on button "Edit student" at bounding box center [820, 364] width 69 height 20
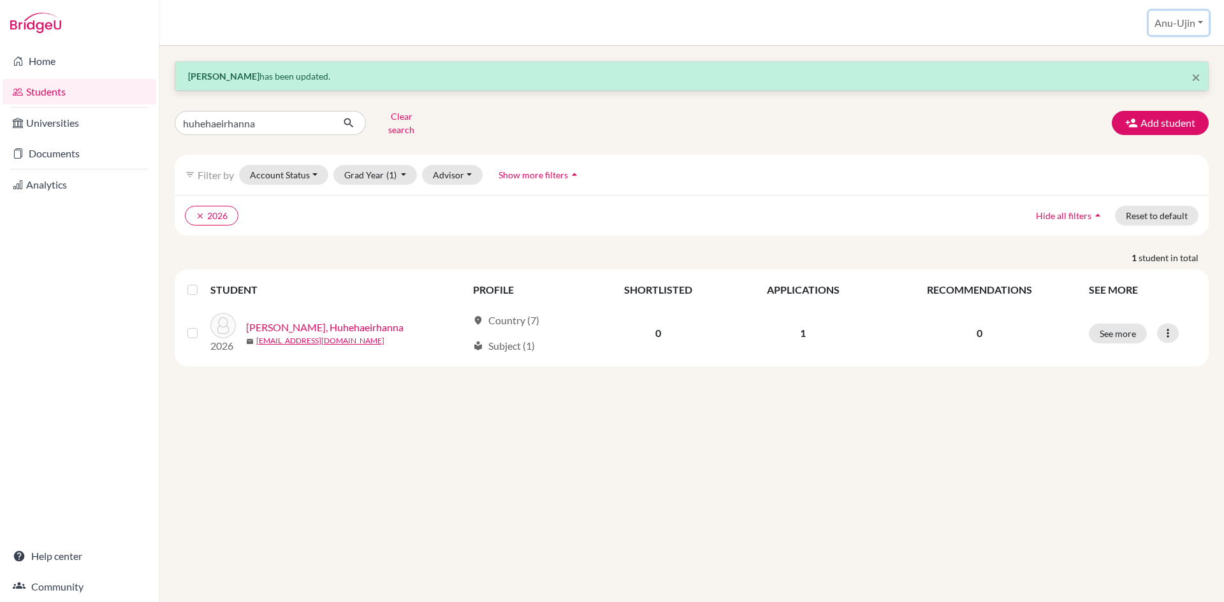
click at [1181, 32] on button "Anu-Ujin" at bounding box center [1178, 23] width 60 height 24
click at [1156, 49] on link "Profile" at bounding box center [1158, 52] width 101 height 20
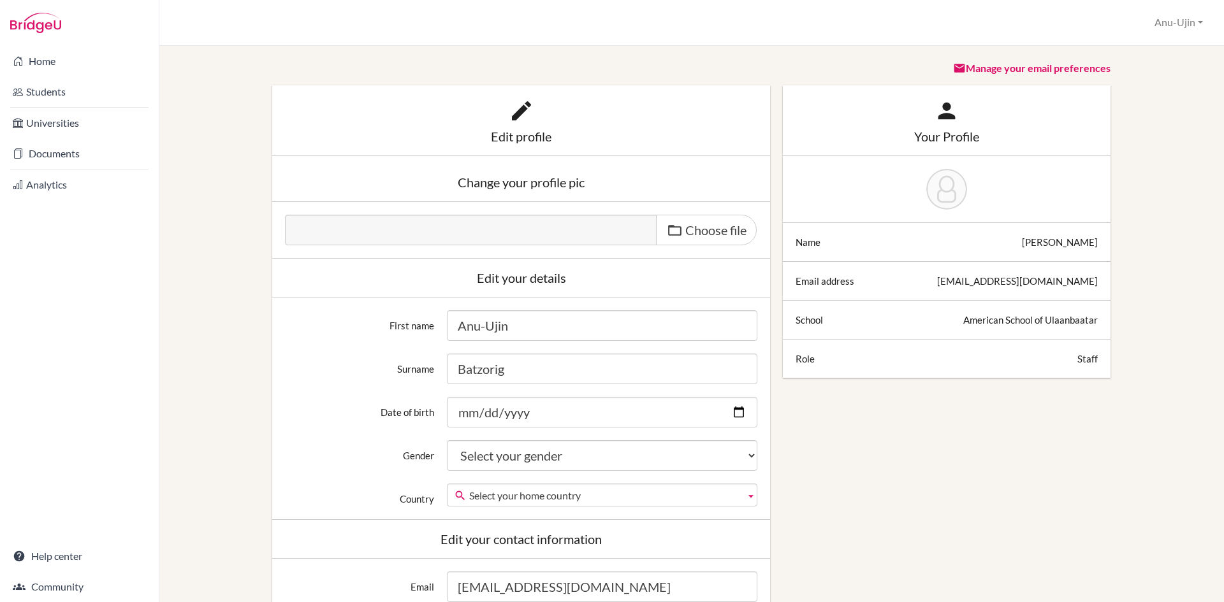
click at [826, 498] on div "Edit profile Change your profile pic Choose file Edit your details First name […" at bounding box center [691, 583] width 1021 height 997
click at [39, 85] on link "Students" at bounding box center [80, 91] width 154 height 25
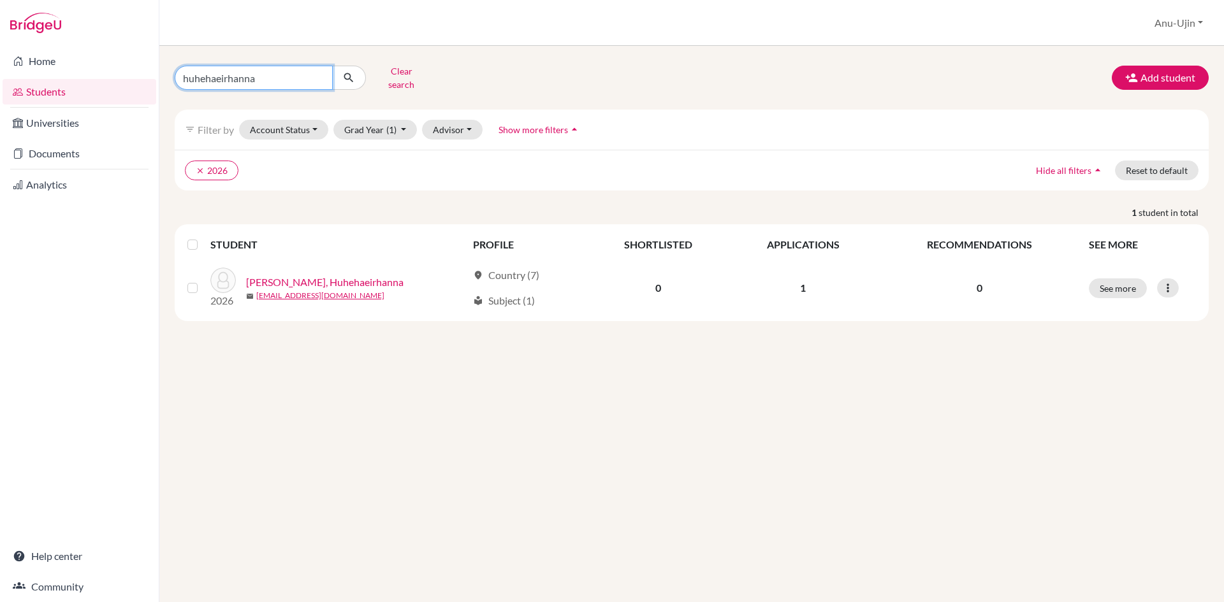
click at [314, 74] on input "huhehaeirhanna" at bounding box center [254, 78] width 158 height 24
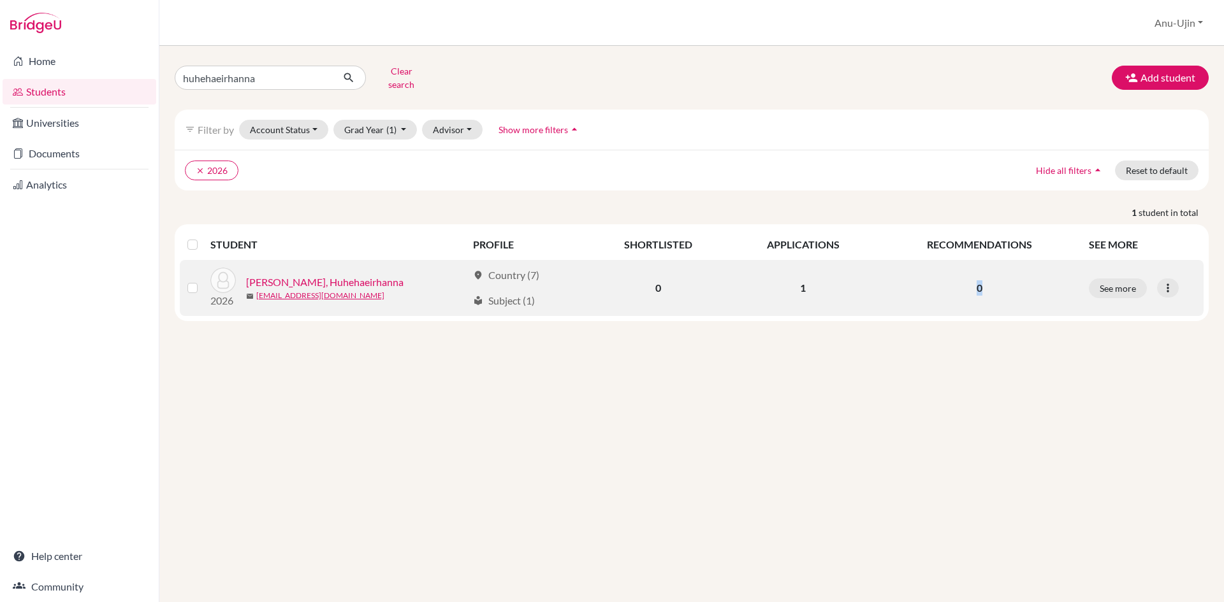
drag, startPoint x: 968, startPoint y: 278, endPoint x: 994, endPoint y: 277, distance: 26.2
click at [994, 280] on p "0" at bounding box center [979, 287] width 188 height 15
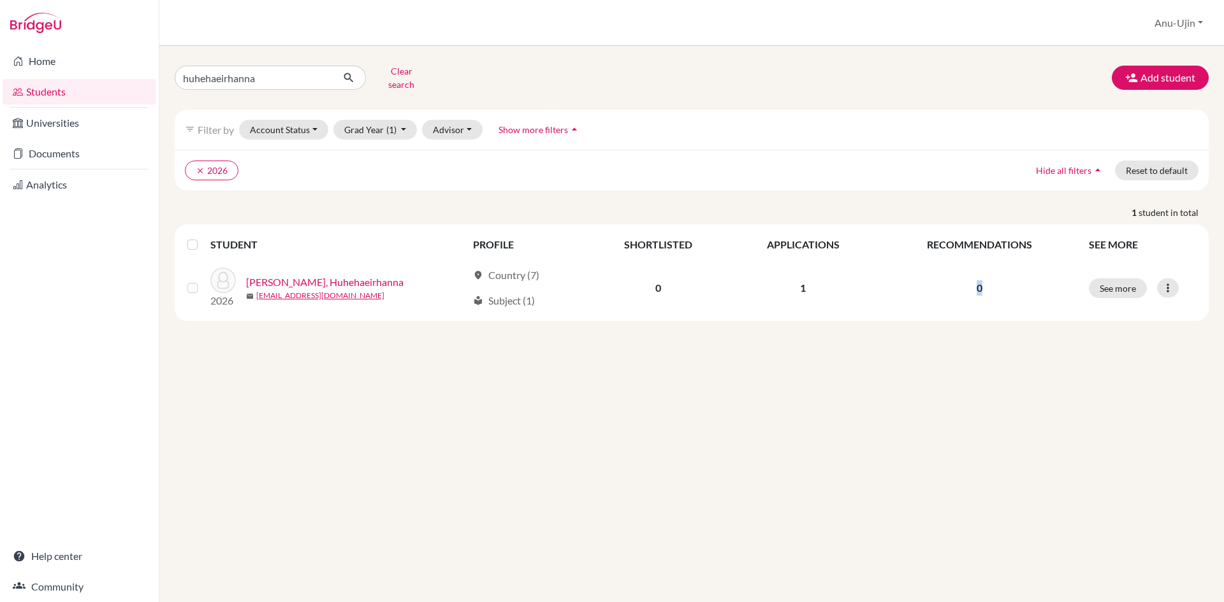
click at [75, 96] on link "Students" at bounding box center [80, 91] width 154 height 25
click at [270, 81] on input "huhehaeirhanna" at bounding box center [254, 78] width 158 height 24
click at [324, 76] on input "huhehaeirhanna" at bounding box center [254, 78] width 158 height 24
click at [317, 69] on input "huhehaeirhanna" at bounding box center [254, 78] width 158 height 24
click at [319, 75] on input "huhehaeirhanna" at bounding box center [254, 78] width 158 height 24
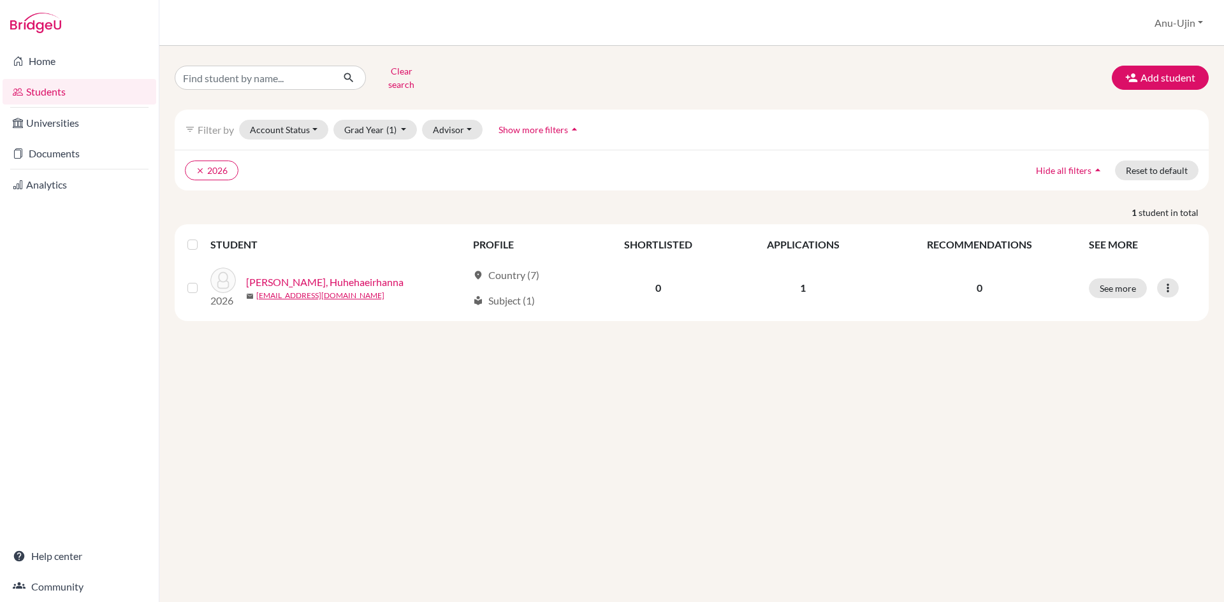
click at [460, 76] on div "Clear search" at bounding box center [340, 77] width 351 height 33
click at [44, 96] on link "Students" at bounding box center [80, 91] width 154 height 25
click at [391, 125] on span "(1)" at bounding box center [391, 129] width 10 height 11
click at [375, 190] on div "2026 done" at bounding box center [371, 197] width 45 height 15
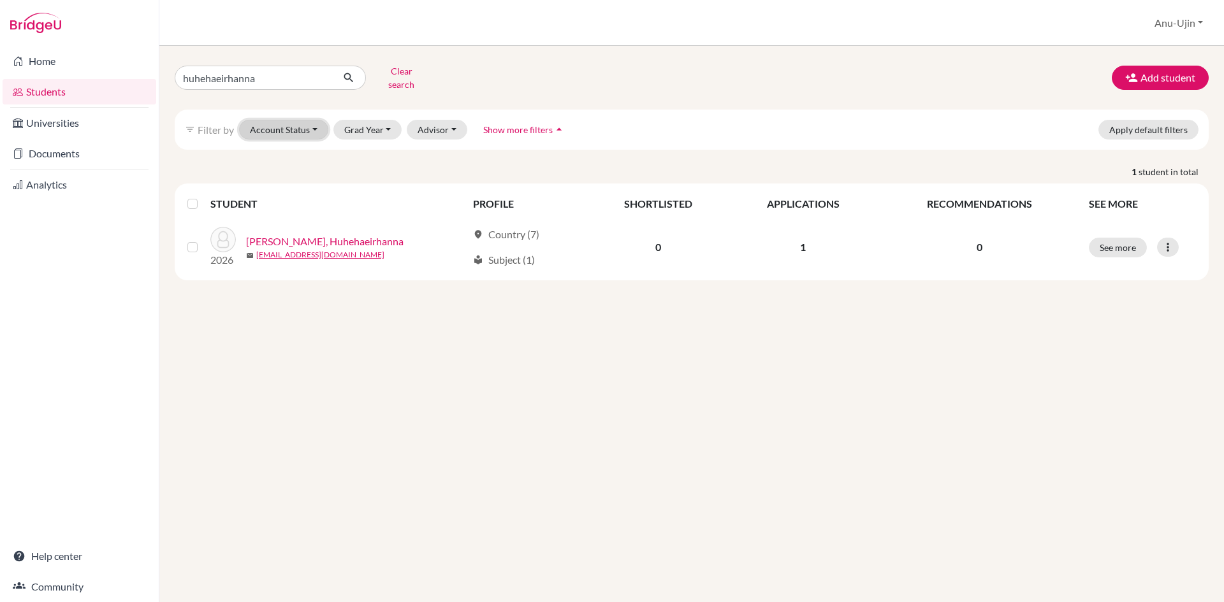
click at [312, 120] on button "Account Status" at bounding box center [283, 130] width 89 height 20
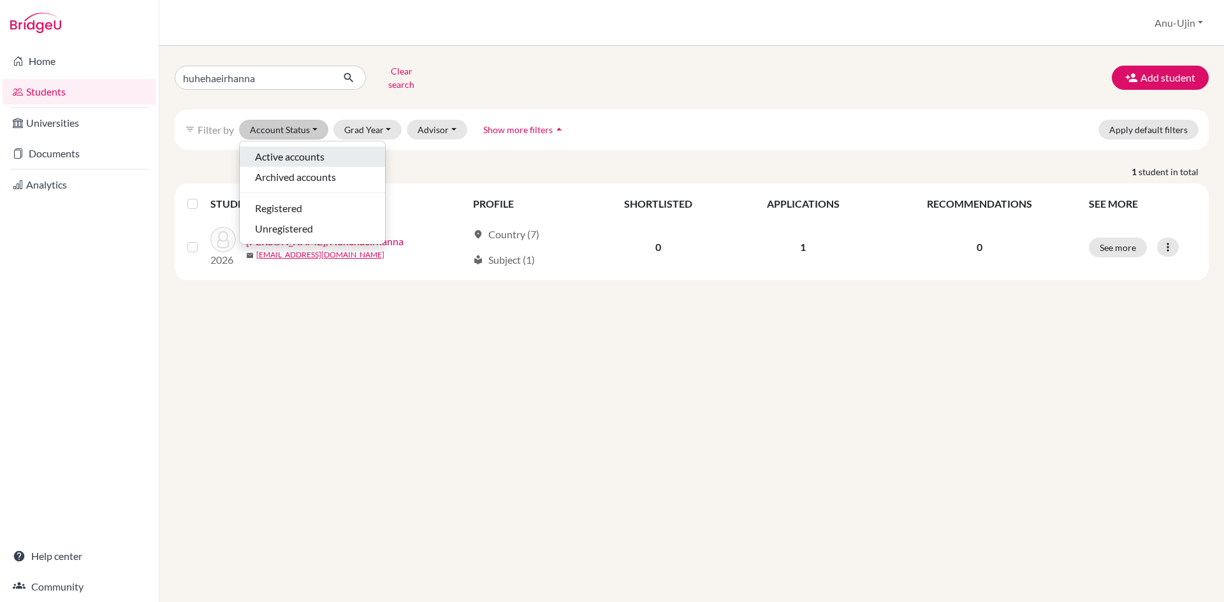
click at [318, 149] on span "Active accounts" at bounding box center [289, 156] width 69 height 15
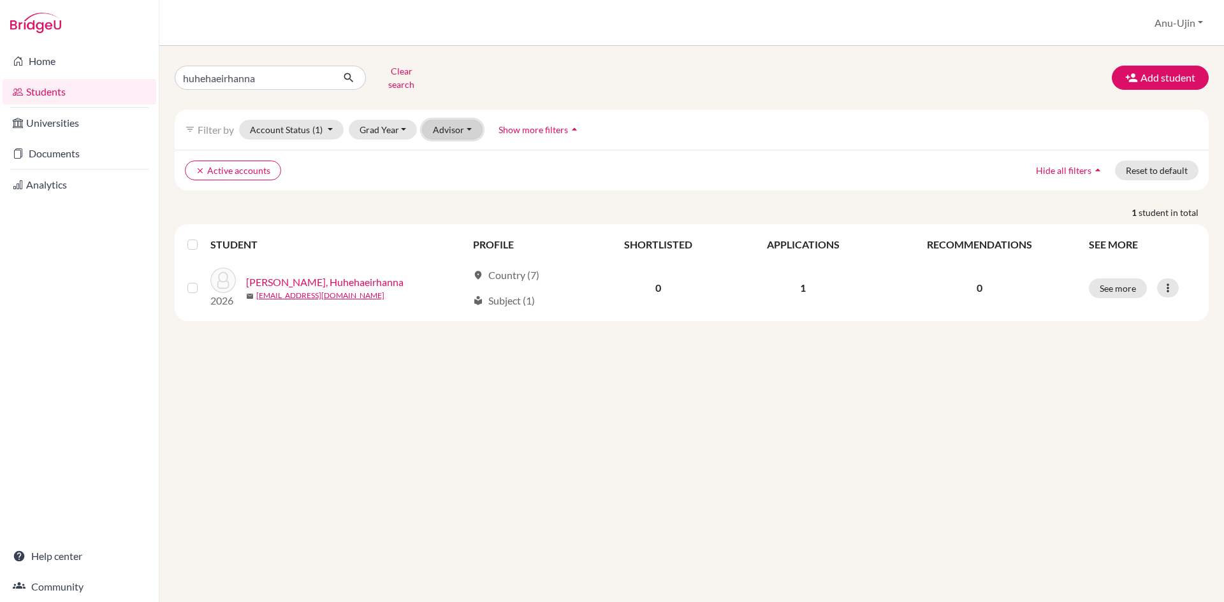
click at [472, 126] on button "Advisor" at bounding box center [452, 130] width 61 height 20
click at [409, 80] on button "Clear search" at bounding box center [401, 77] width 71 height 33
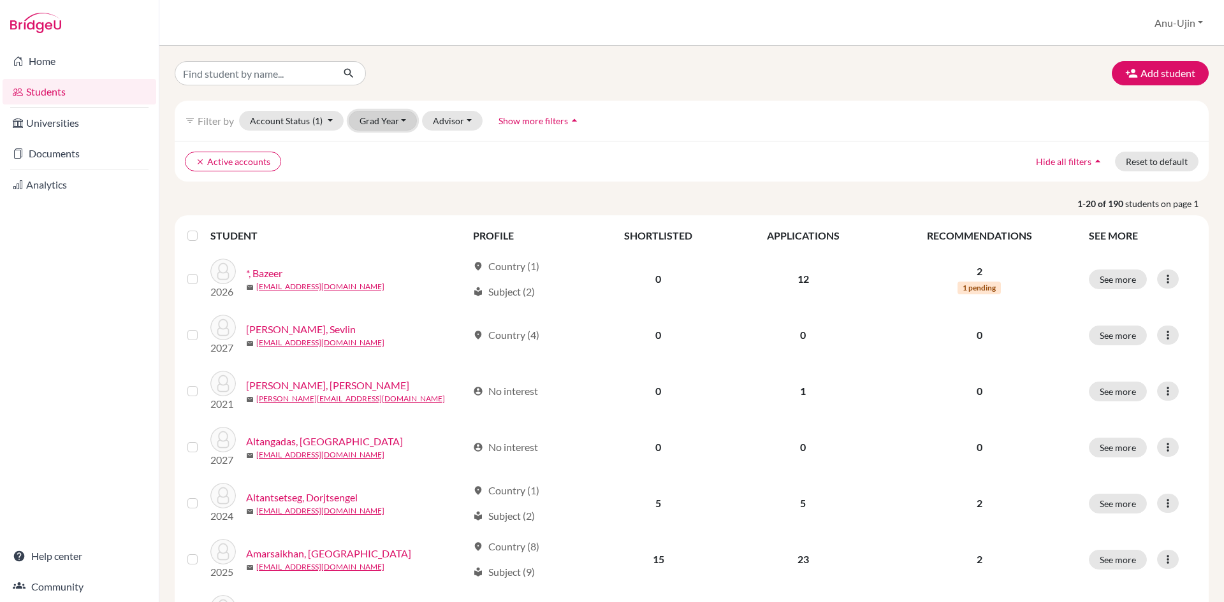
click at [386, 120] on button "Grad Year" at bounding box center [383, 121] width 69 height 20
click at [398, 189] on div "2026" at bounding box center [387, 188] width 45 height 15
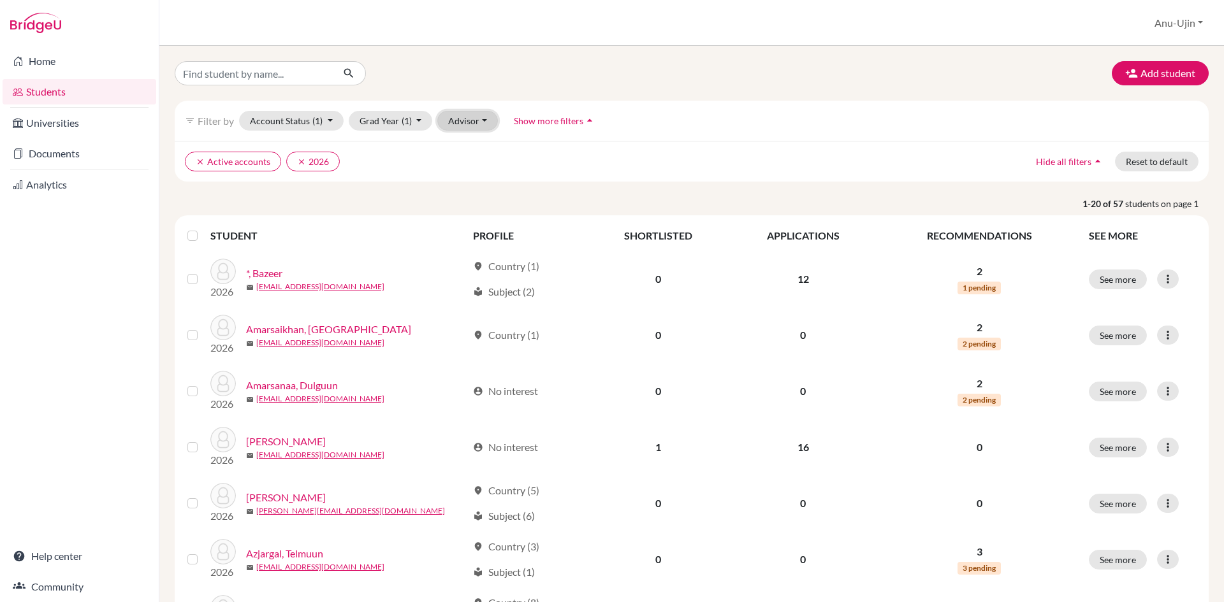
click at [461, 125] on button "Advisor" at bounding box center [467, 121] width 61 height 20
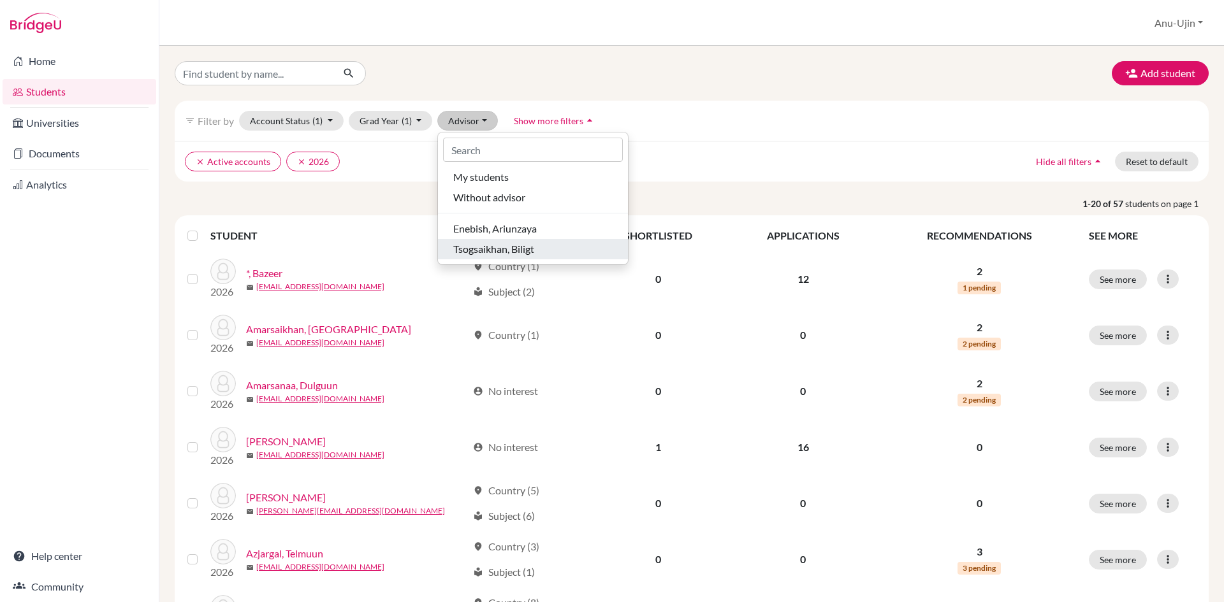
click at [498, 245] on span "Tsogsaikhan, Biligt" at bounding box center [493, 249] width 81 height 15
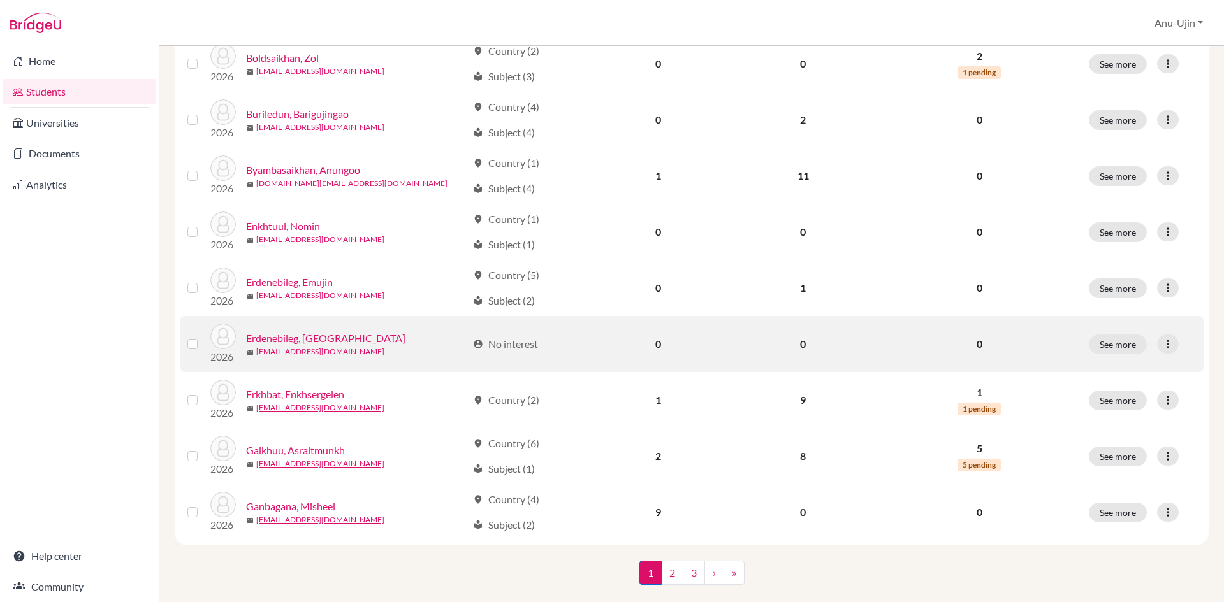
scroll to position [856, 0]
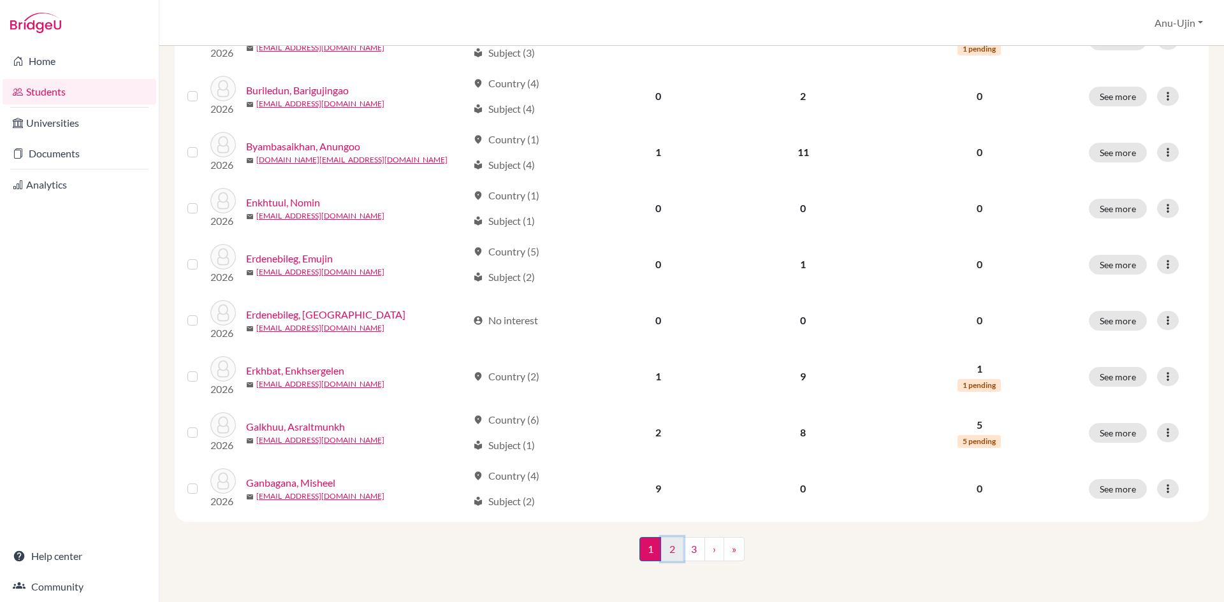
click at [669, 549] on link "2" at bounding box center [672, 549] width 22 height 24
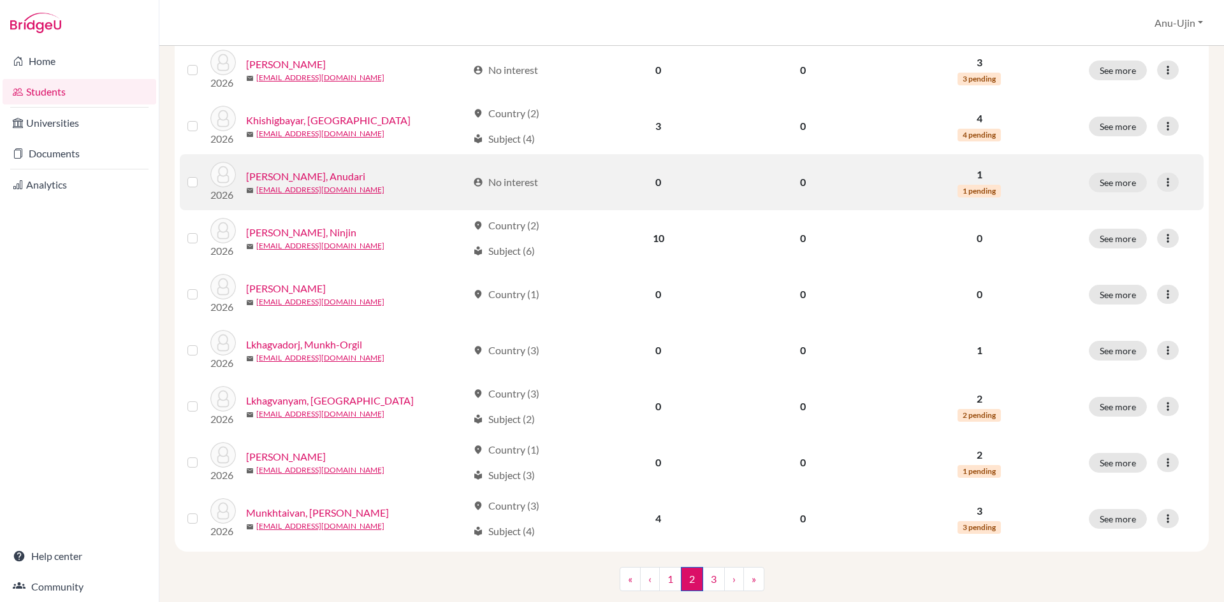
scroll to position [856, 0]
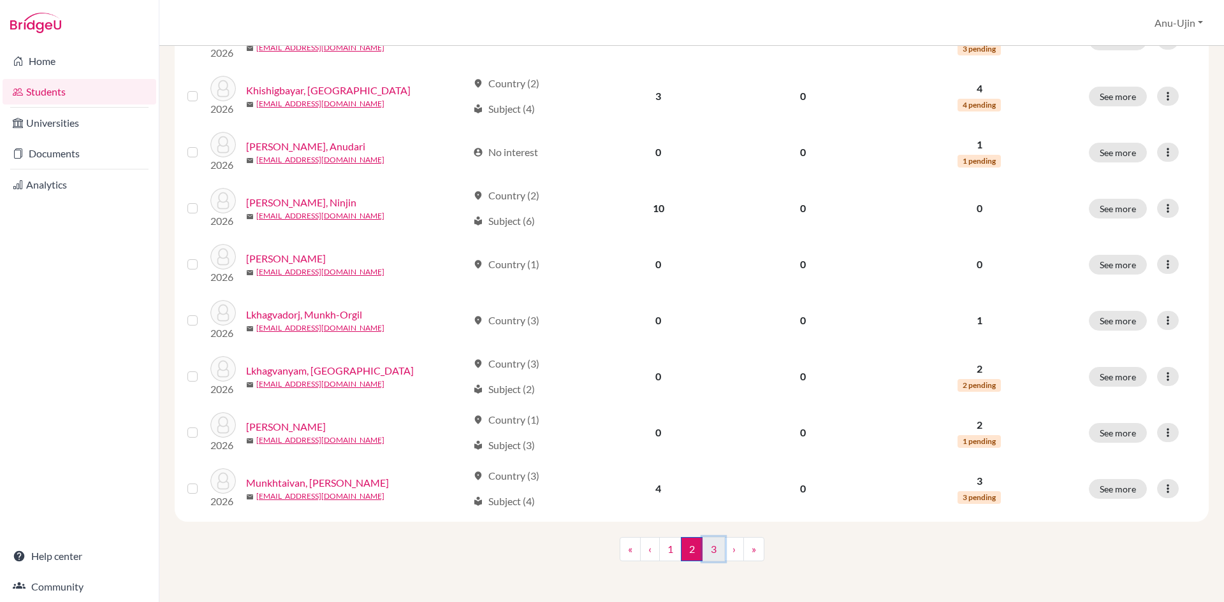
click at [705, 548] on link "3" at bounding box center [713, 549] width 22 height 24
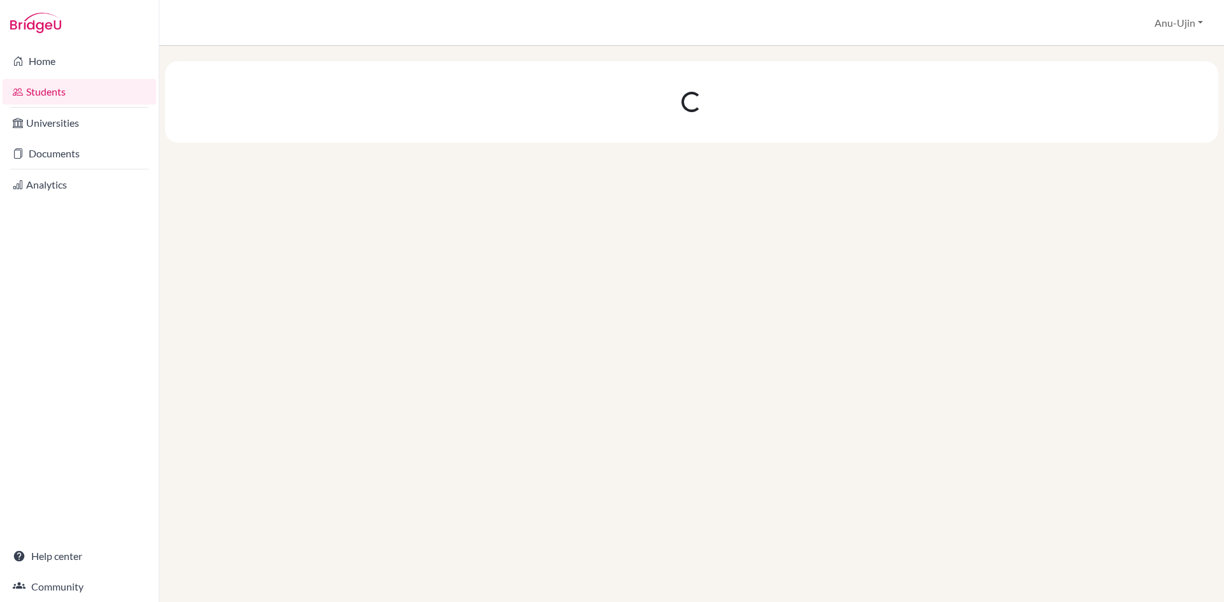
scroll to position [0, 0]
